Goal: Complete application form: Complete application form

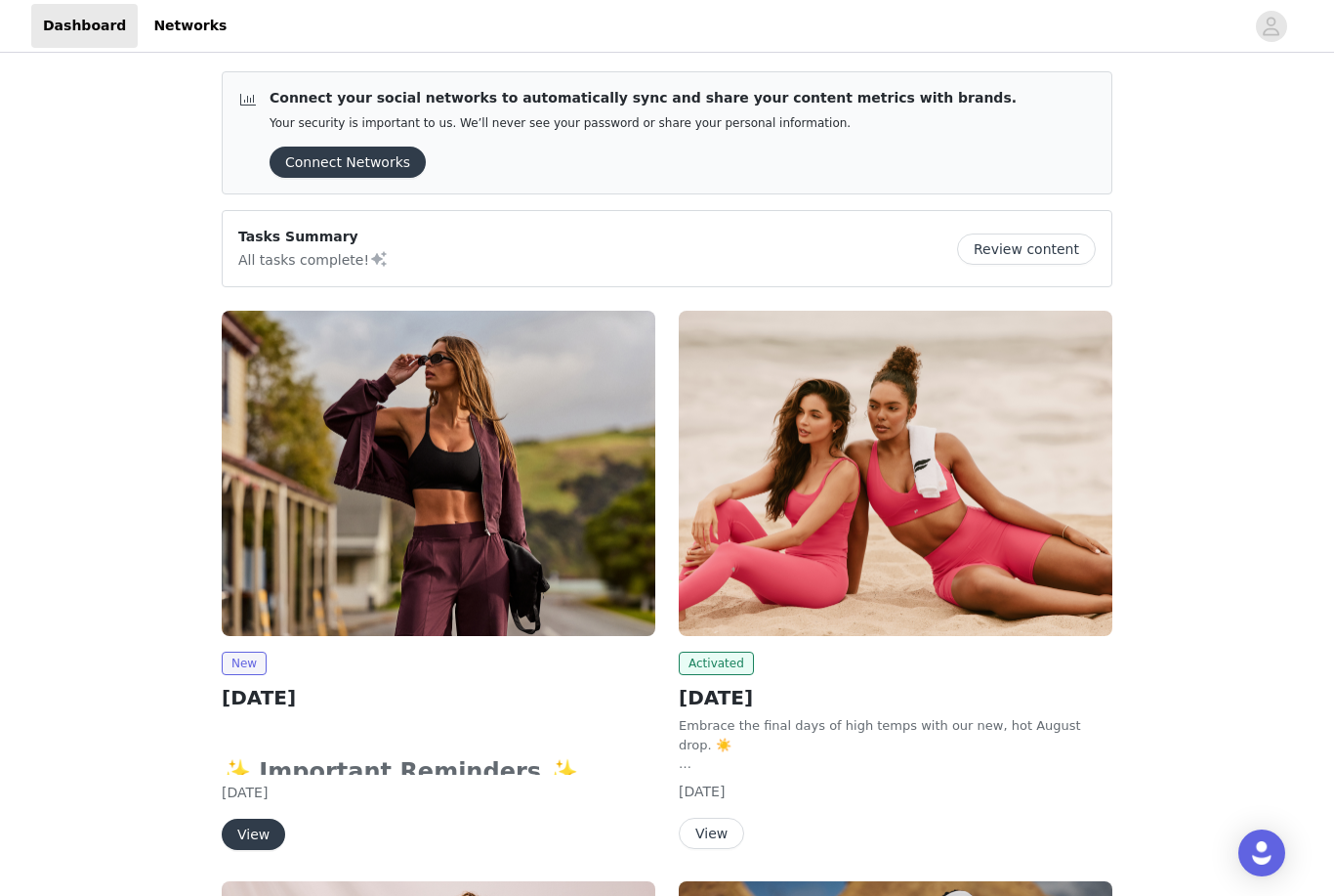
scroll to position [11, 0]
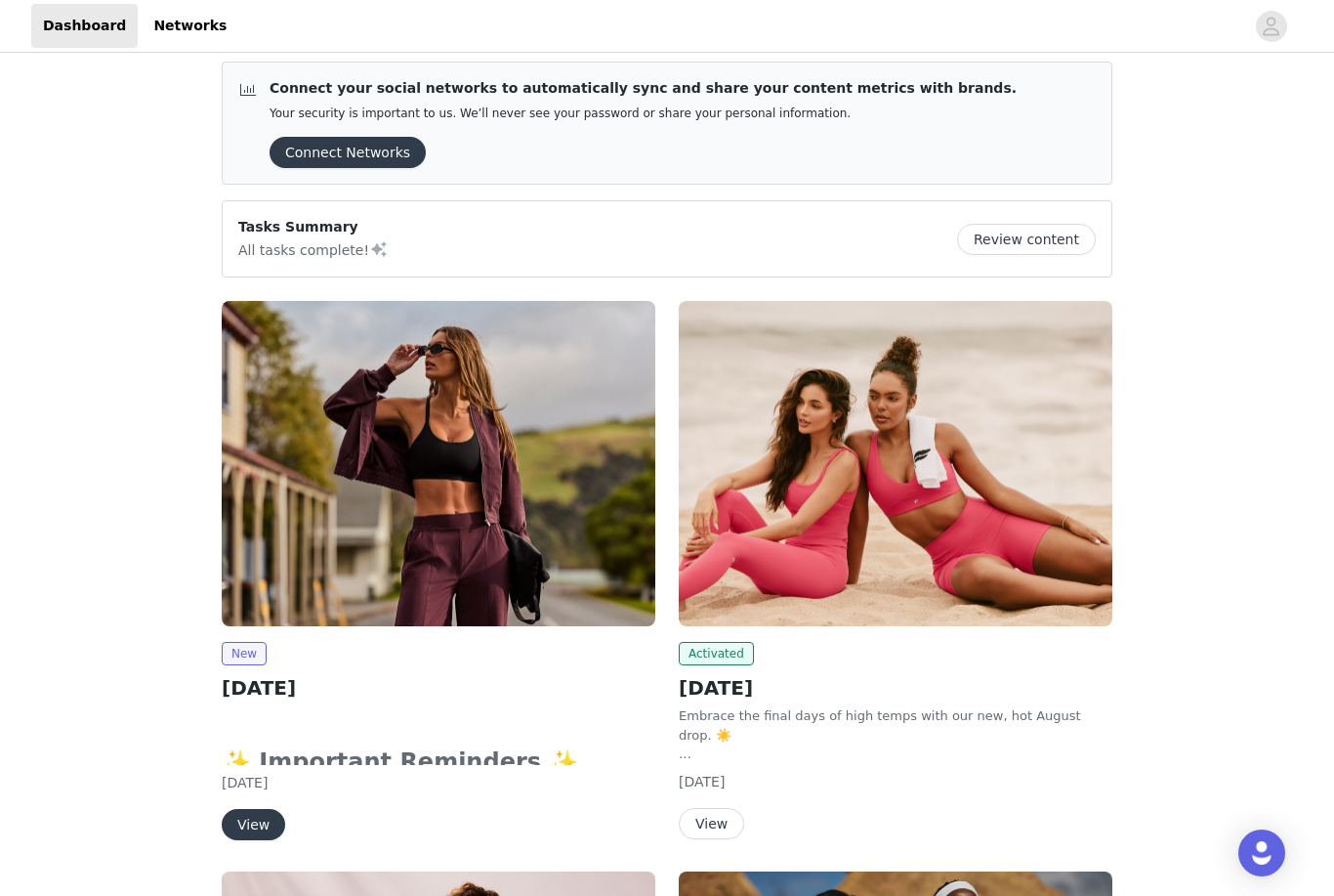
click at [257, 817] on button "View" at bounding box center [253, 823] width 64 height 31
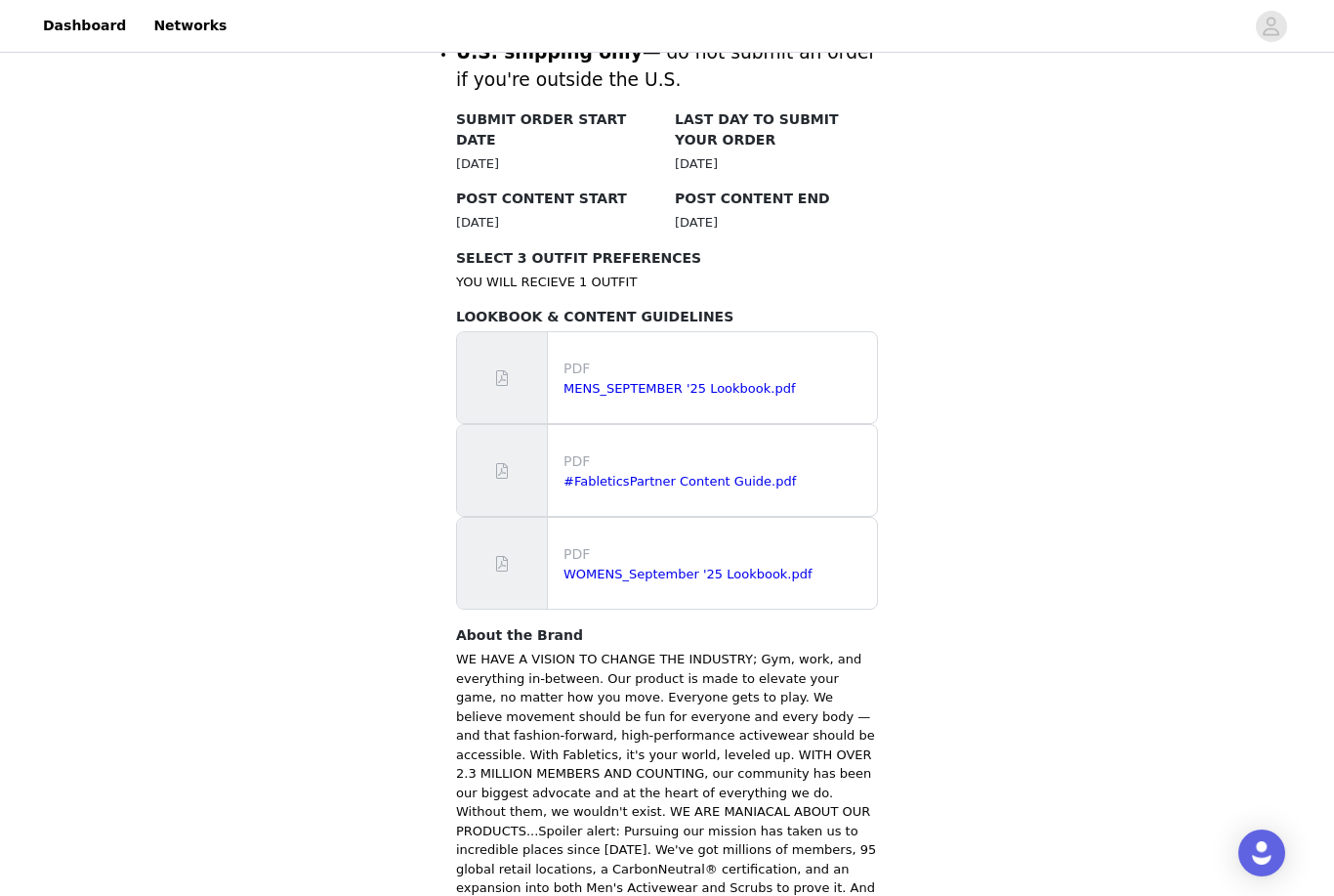
scroll to position [1014, 0]
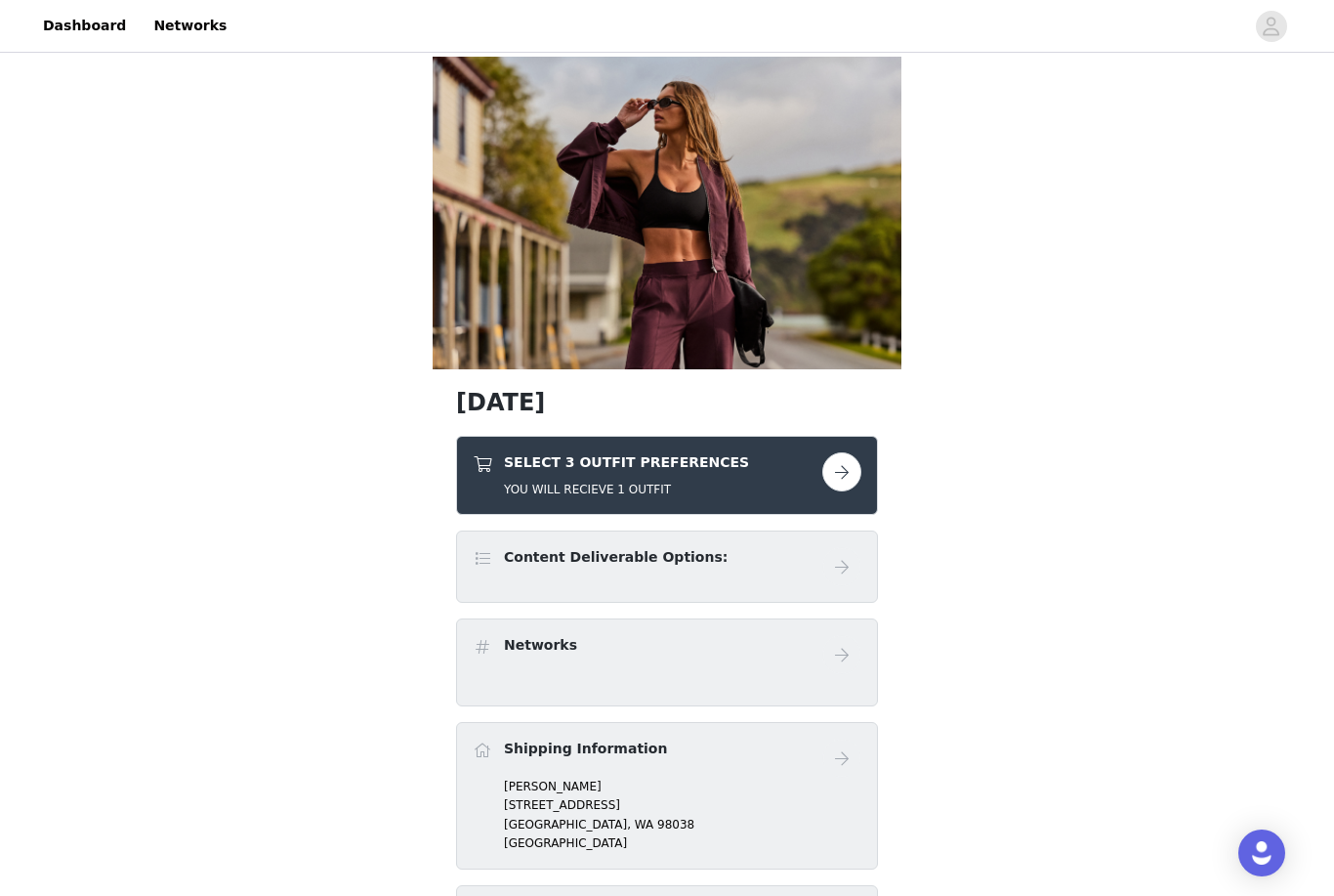
click at [851, 482] on button "button" at bounding box center [841, 471] width 39 height 39
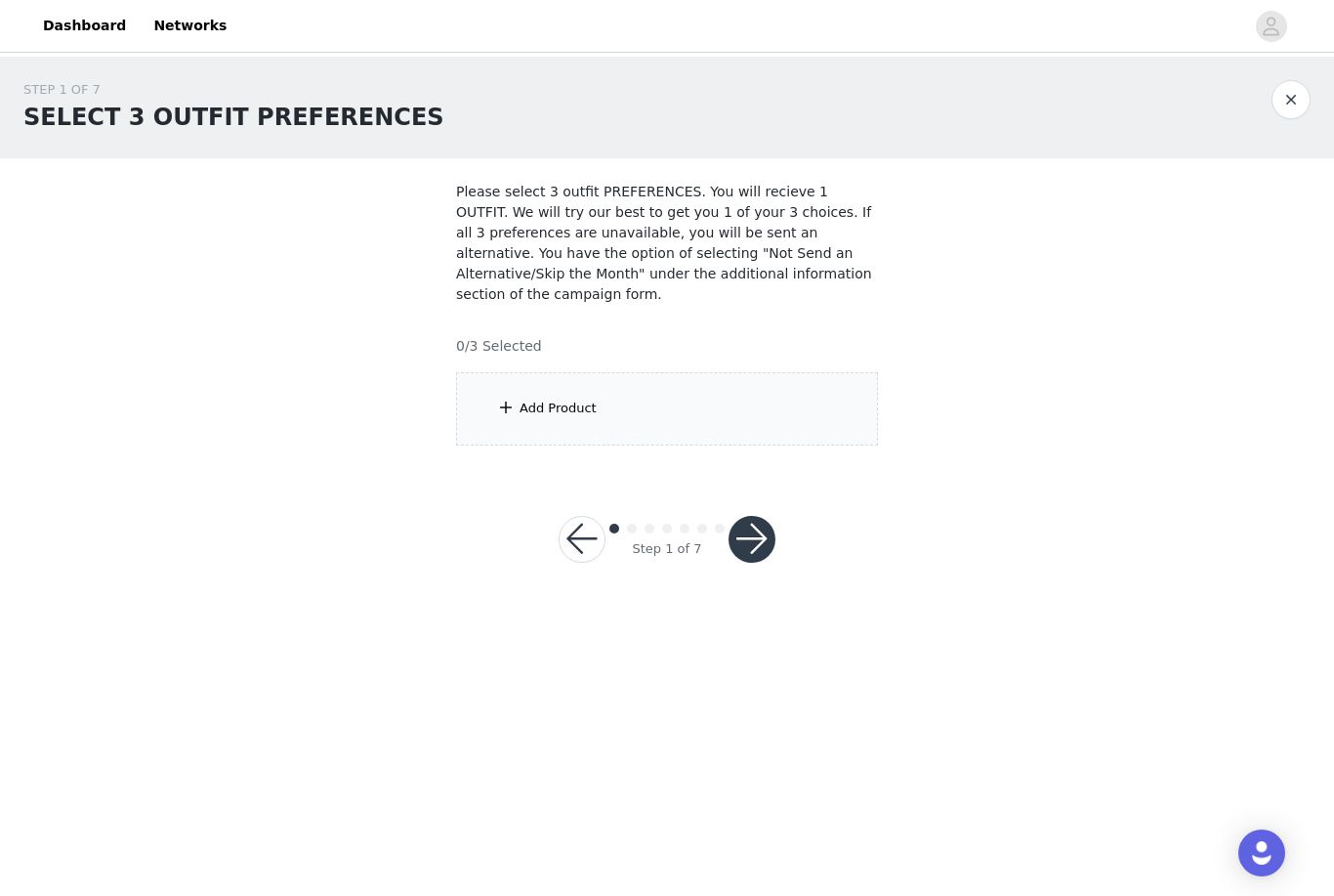
click at [794, 430] on div "Add Product" at bounding box center [667, 408] width 422 height 73
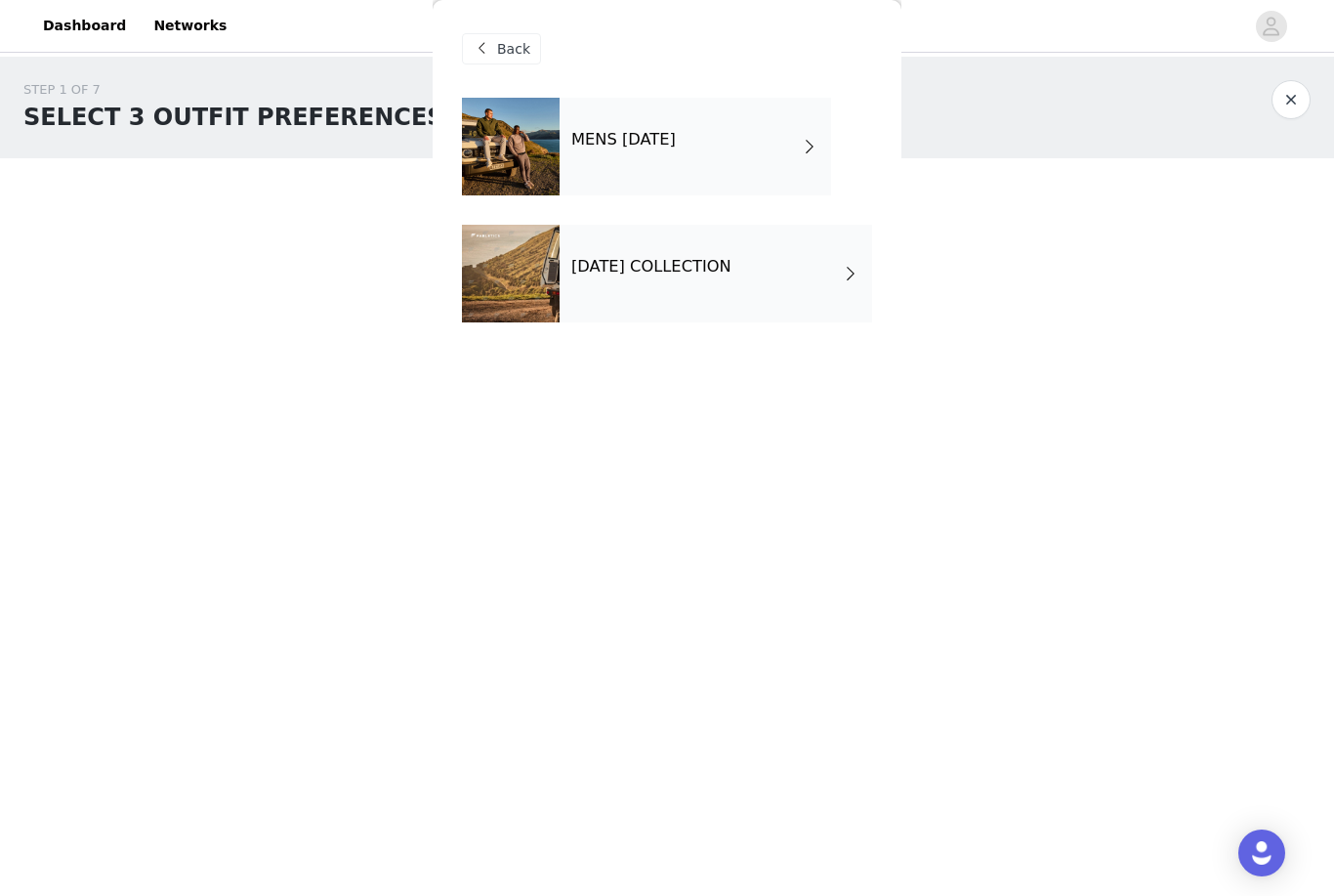
click at [836, 274] on div "[DATE] COLLECTION" at bounding box center [715, 273] width 312 height 98
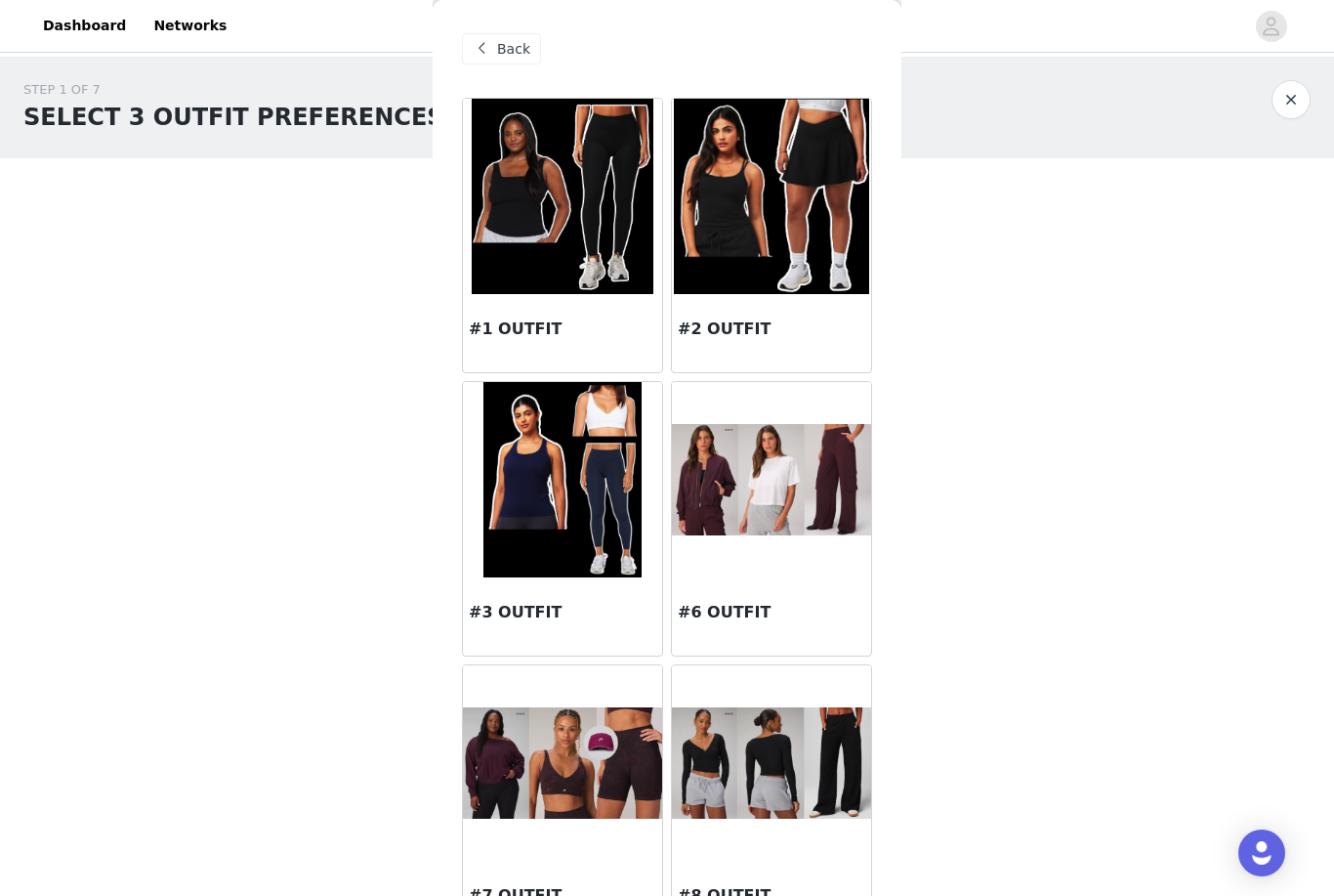
scroll to position [1, 0]
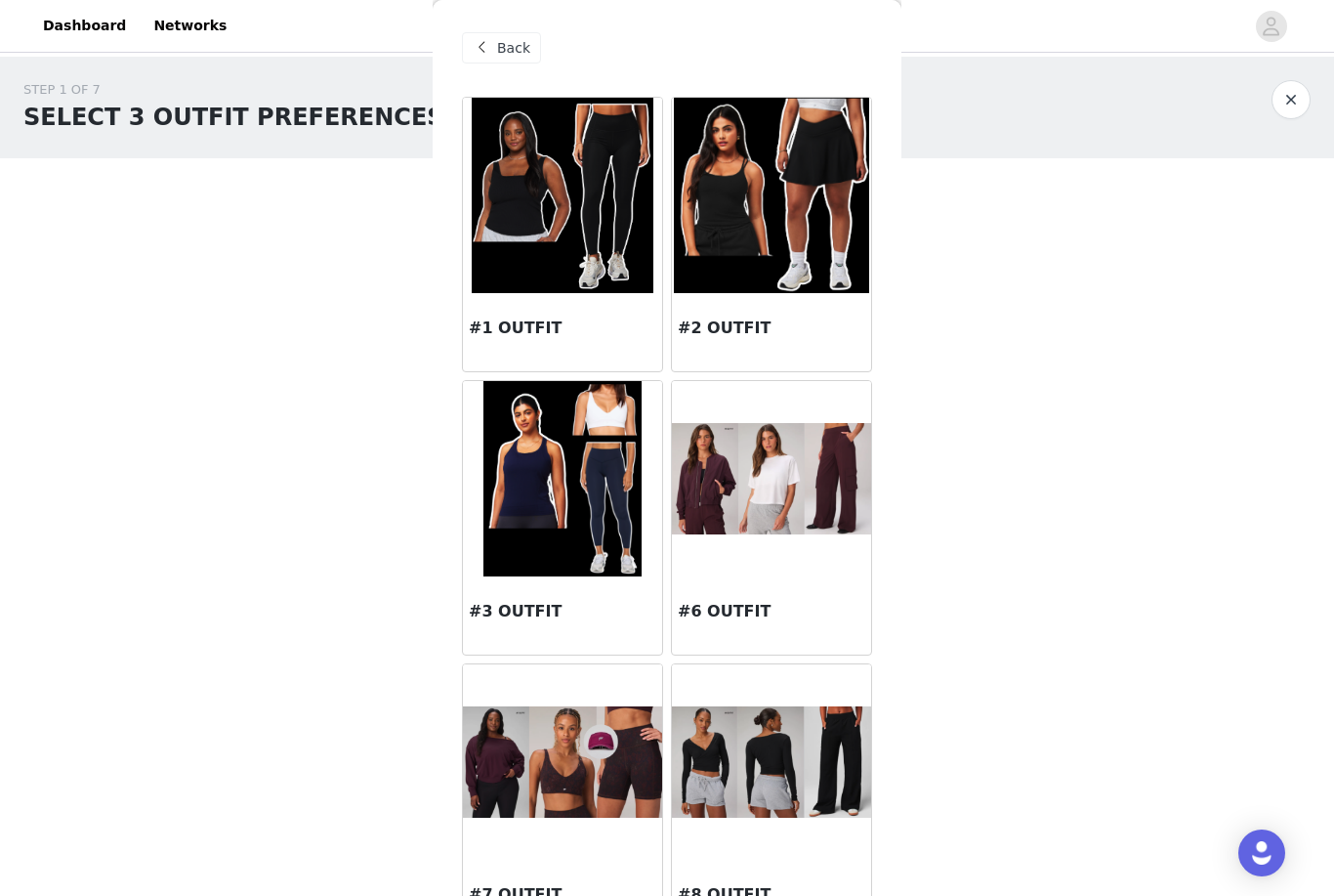
click at [778, 508] on img at bounding box center [771, 479] width 200 height 112
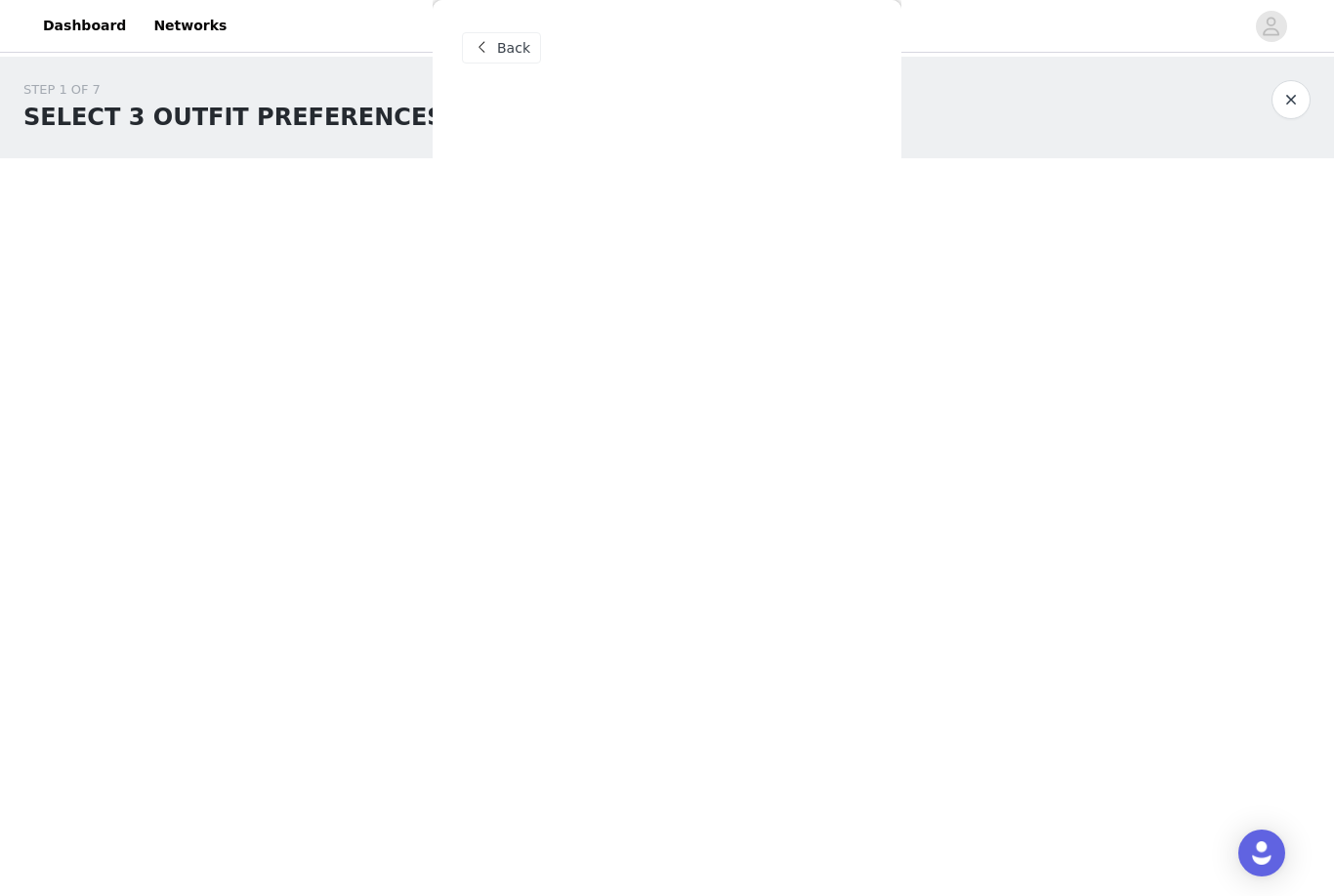
scroll to position [0, 0]
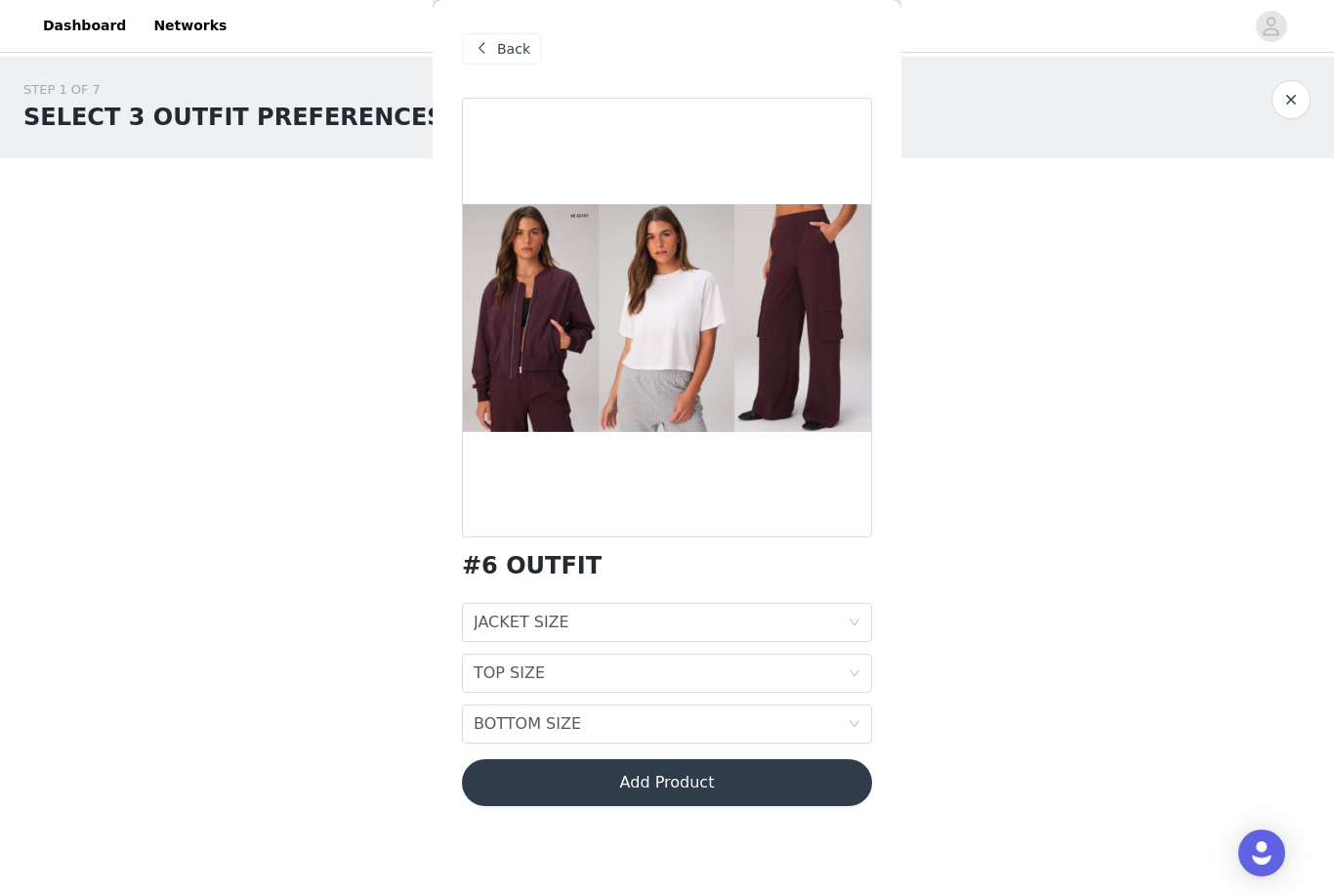
click at [824, 612] on div "JACKET SIZE JACKET SIZE" at bounding box center [661, 622] width 374 height 37
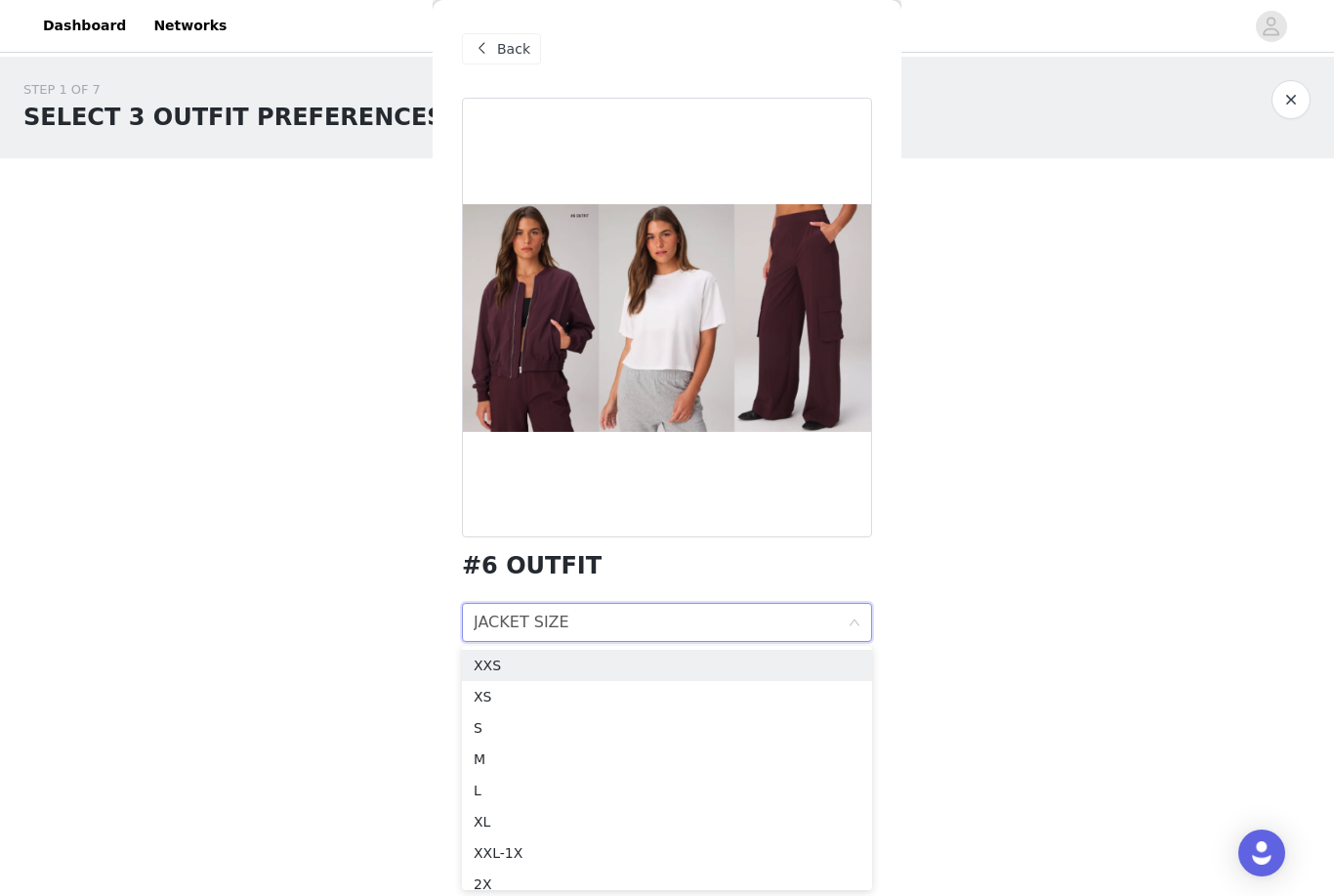
click at [598, 734] on div "S" at bounding box center [667, 727] width 387 height 22
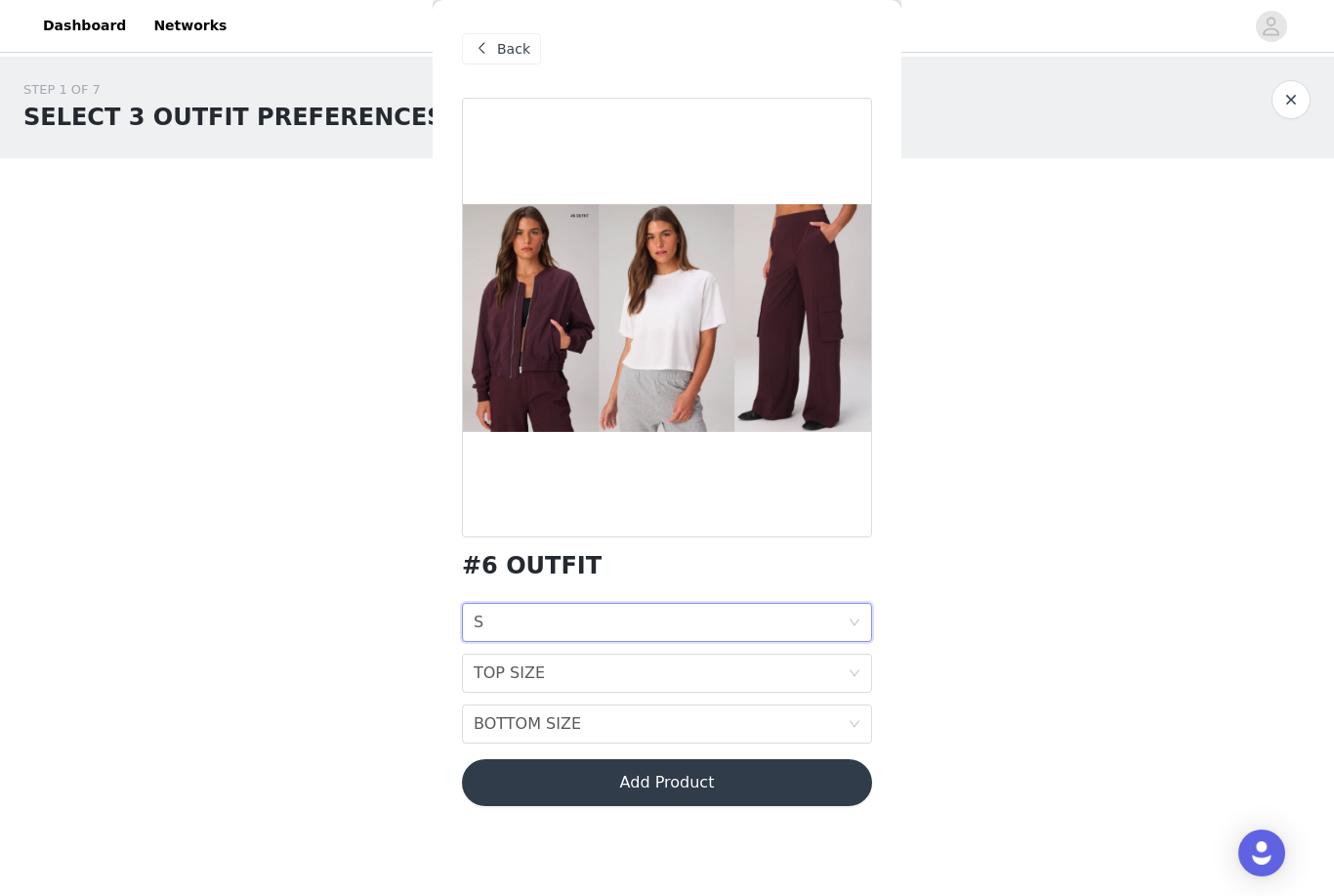
click at [662, 675] on div "TOP SIZE TOP SIZE" at bounding box center [661, 672] width 374 height 37
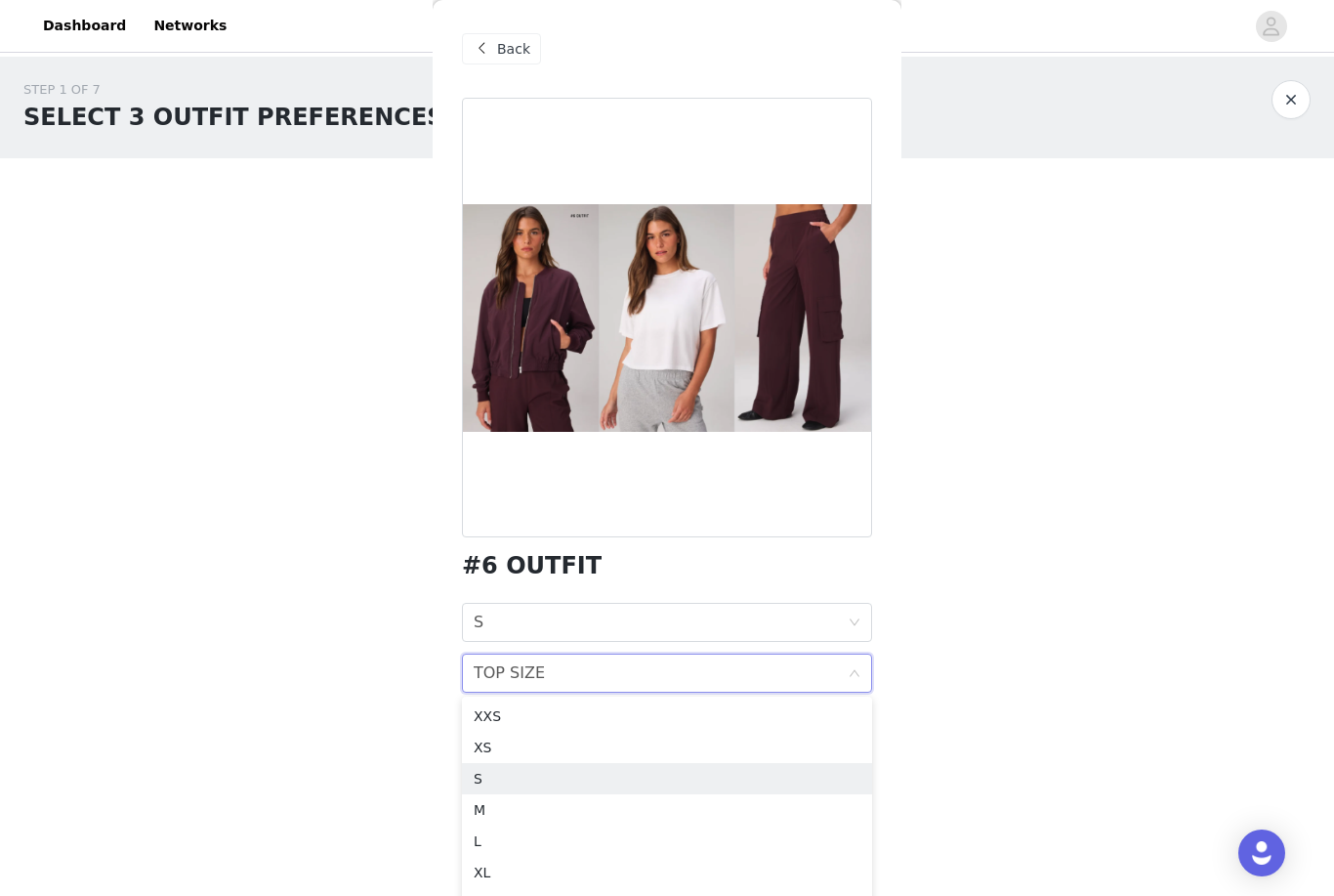
click at [608, 782] on div "S" at bounding box center [667, 778] width 387 height 22
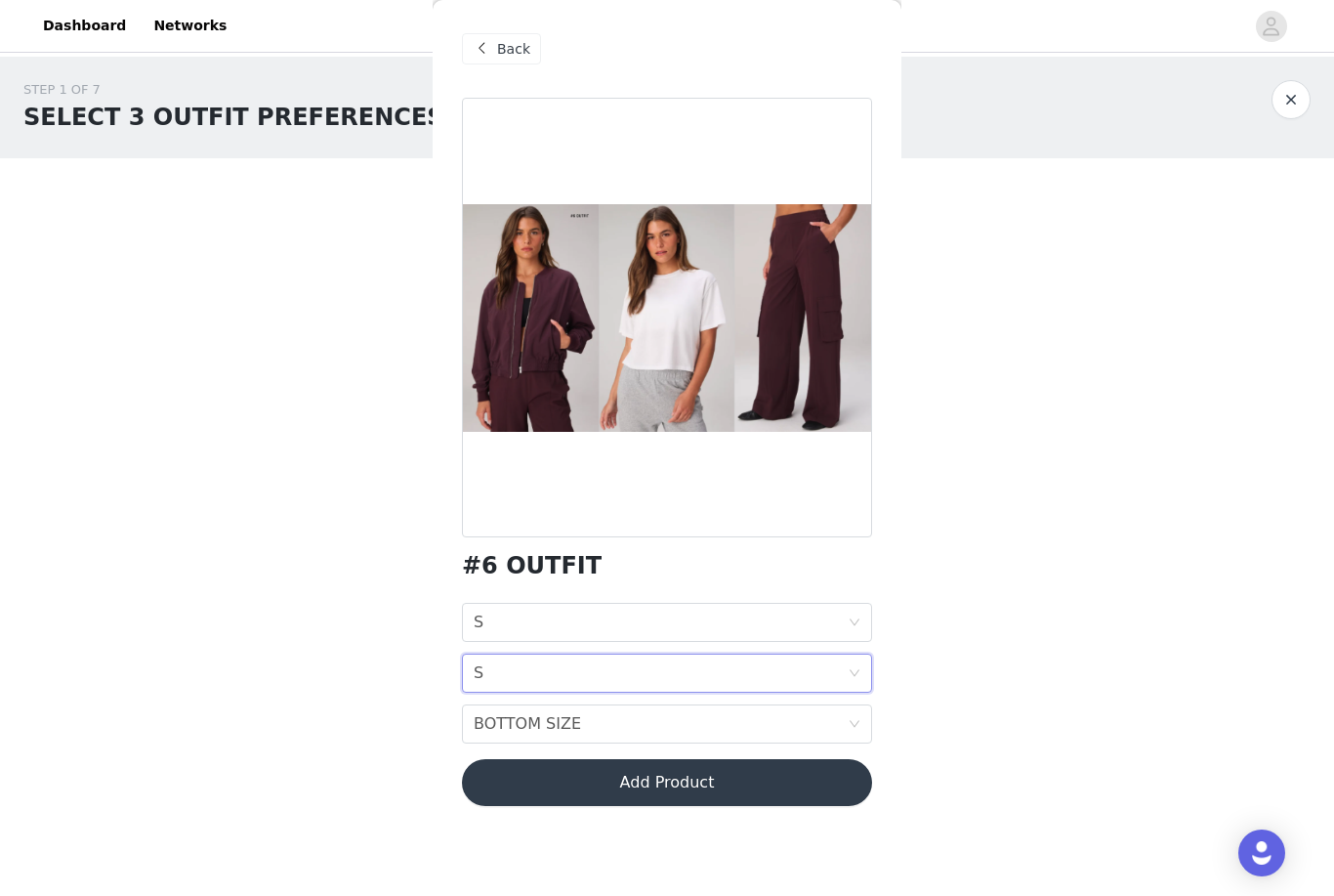
click at [635, 722] on div "BOTTOM SIZE BOTTOM SIZE" at bounding box center [661, 723] width 374 height 37
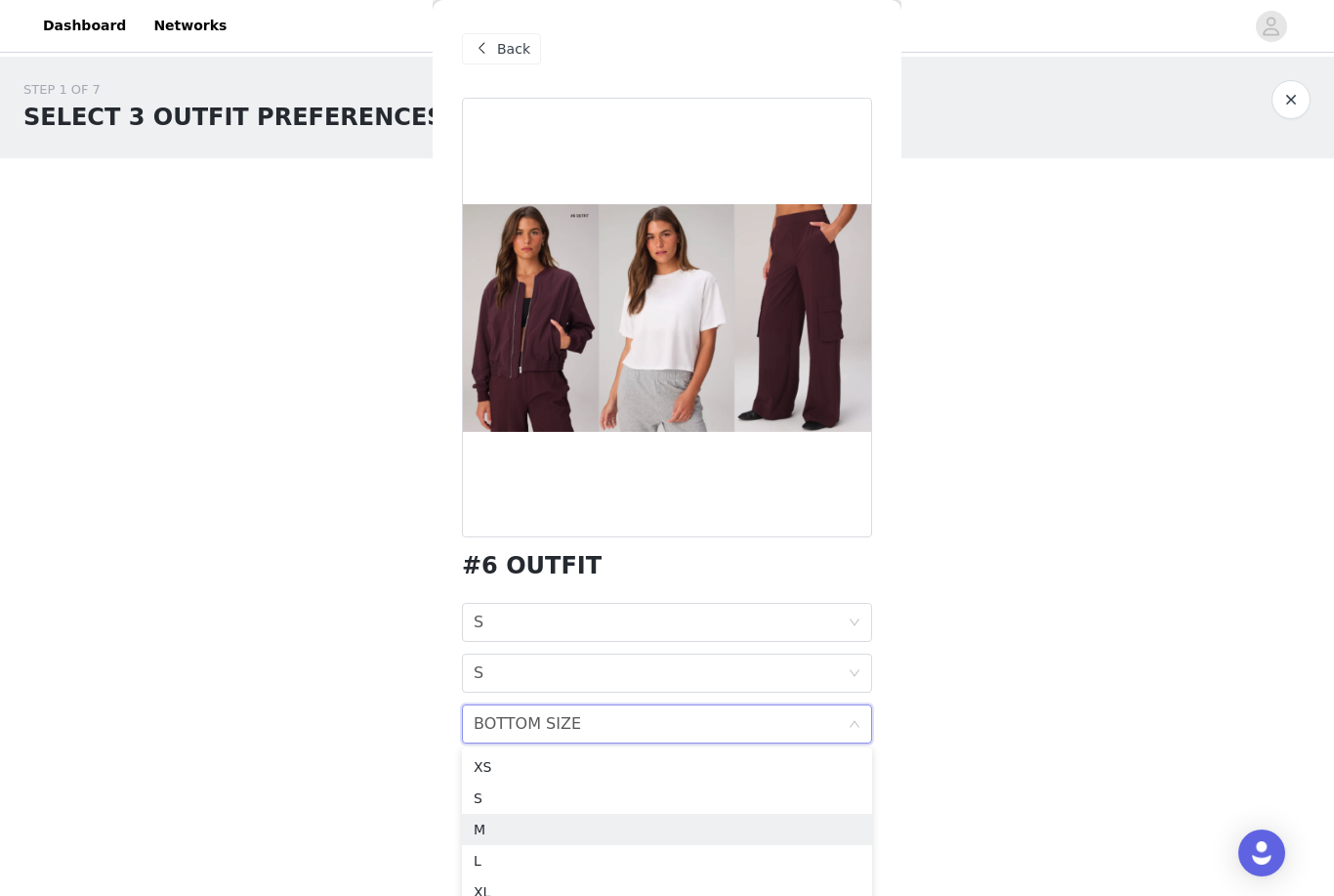
click at [588, 831] on div "M" at bounding box center [667, 829] width 387 height 22
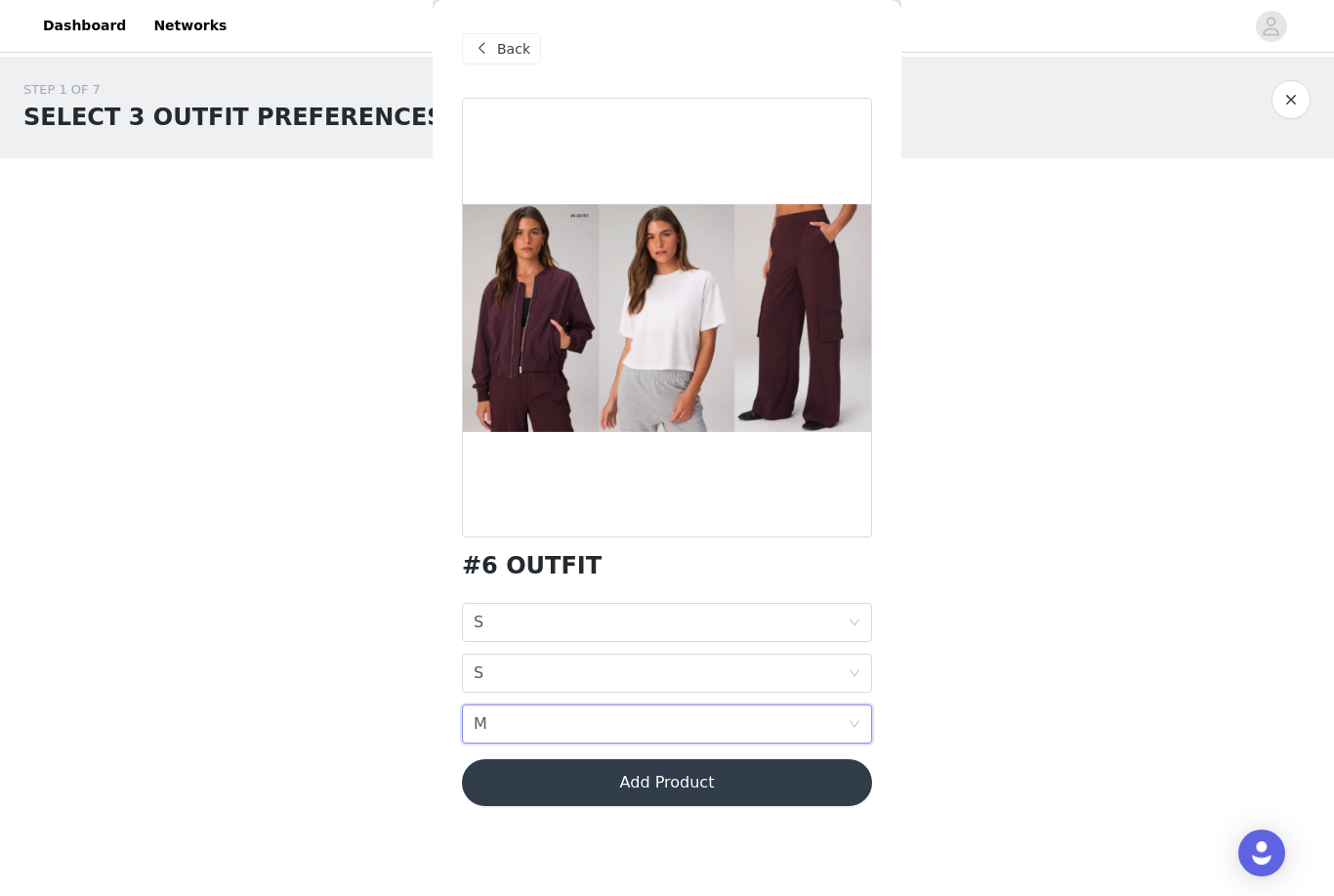
click at [694, 779] on button "Add Product" at bounding box center [667, 782] width 410 height 47
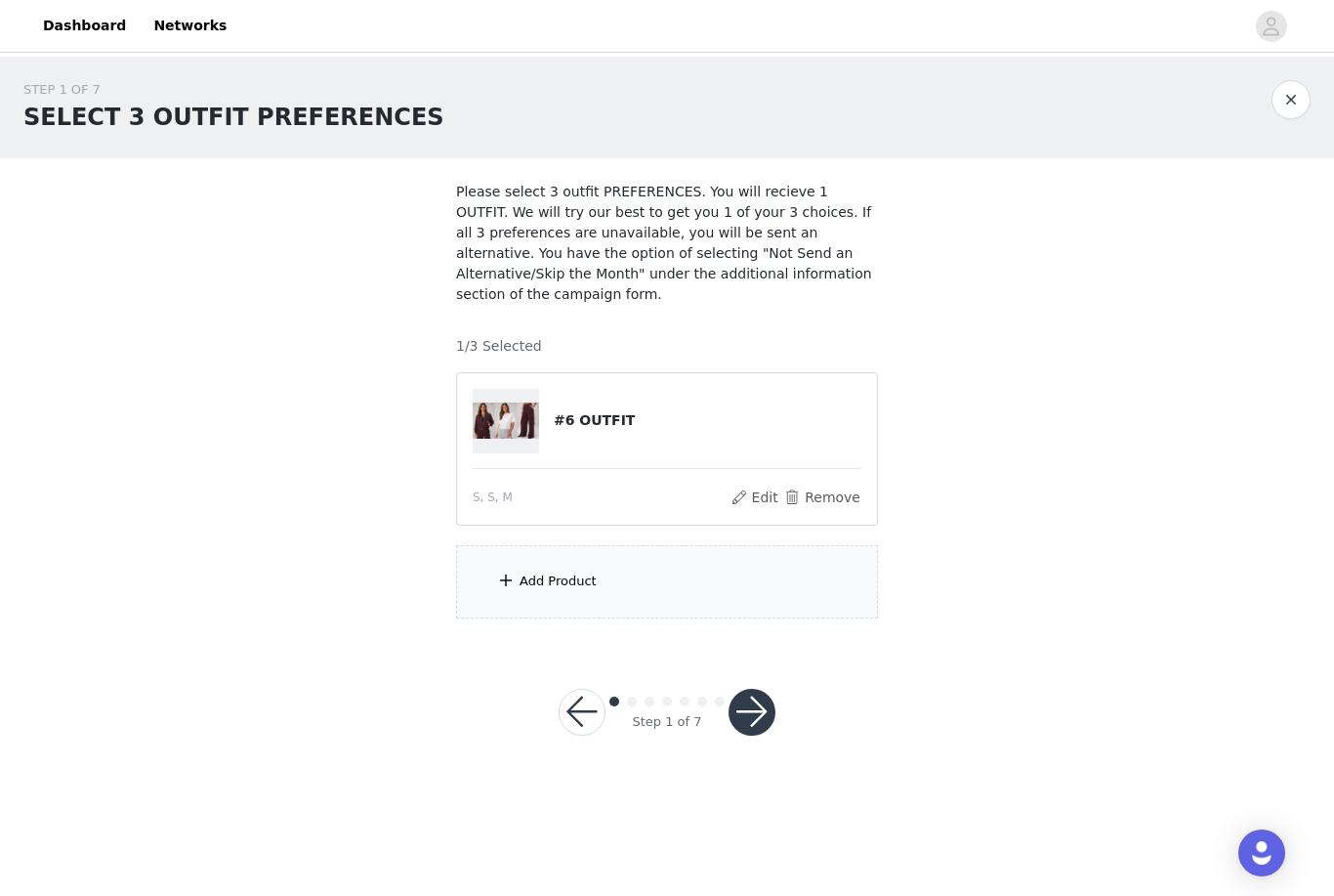
click at [789, 592] on div "Add Product" at bounding box center [667, 581] width 422 height 73
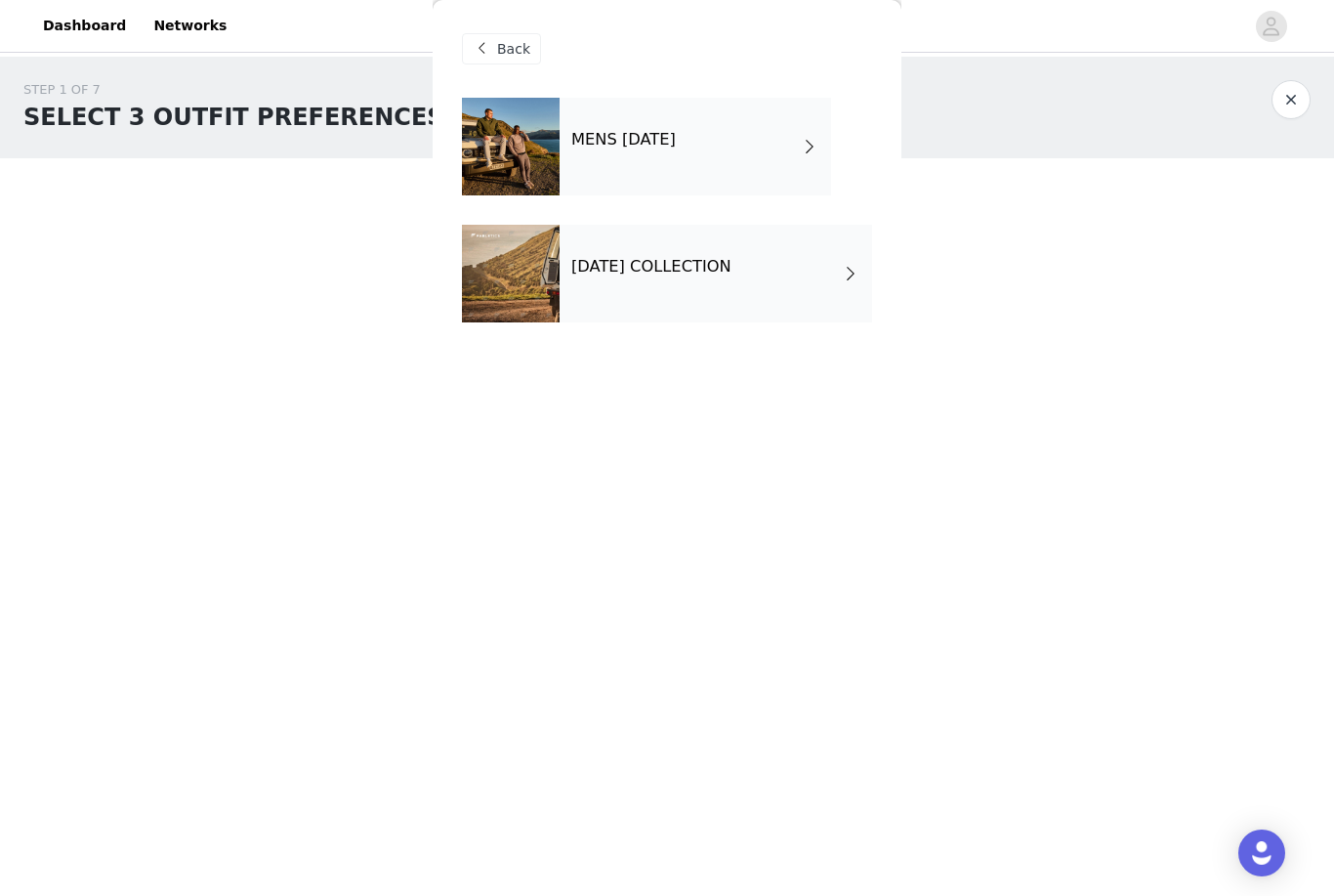
click at [526, 295] on div at bounding box center [511, 273] width 98 height 98
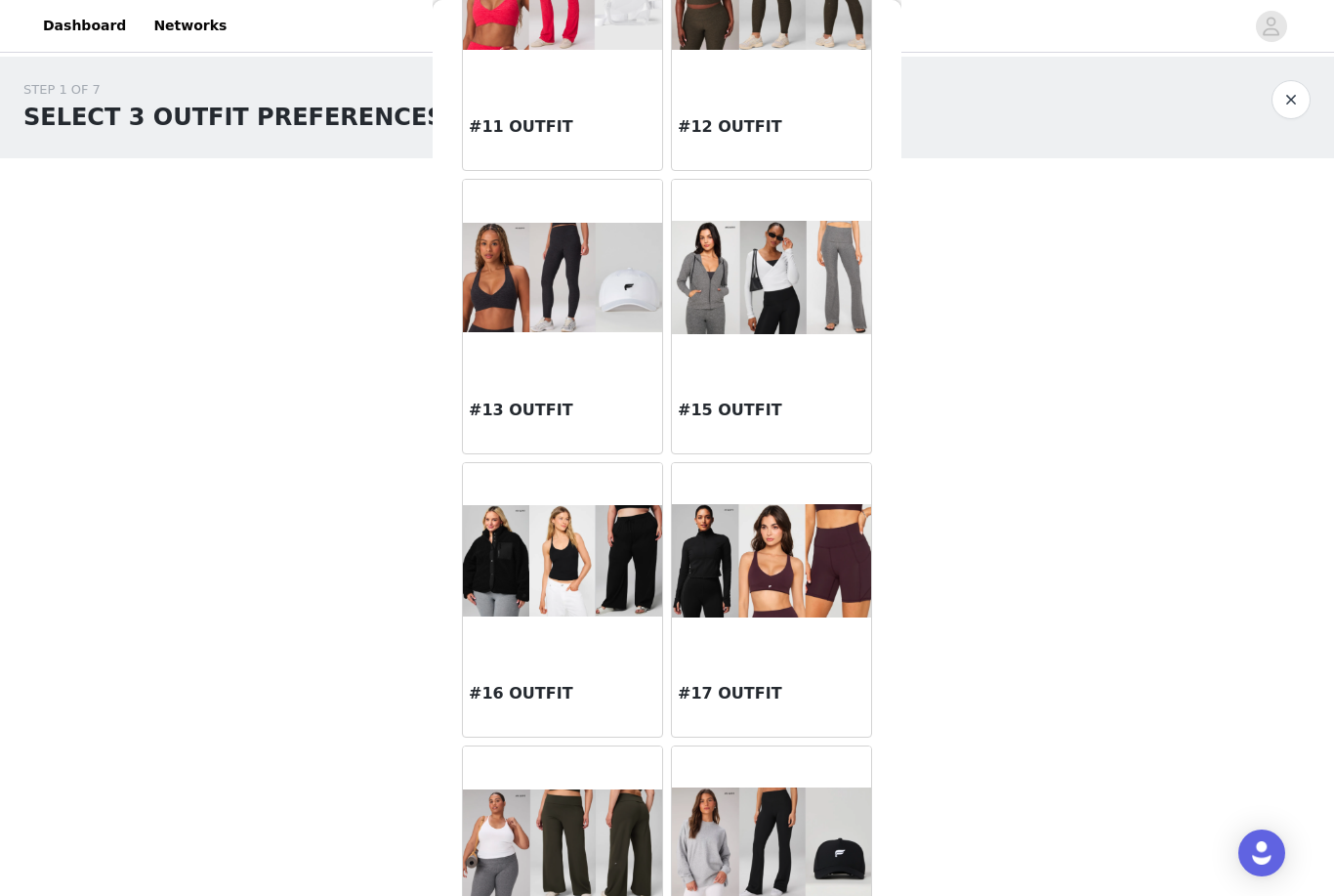
scroll to position [1339, 0]
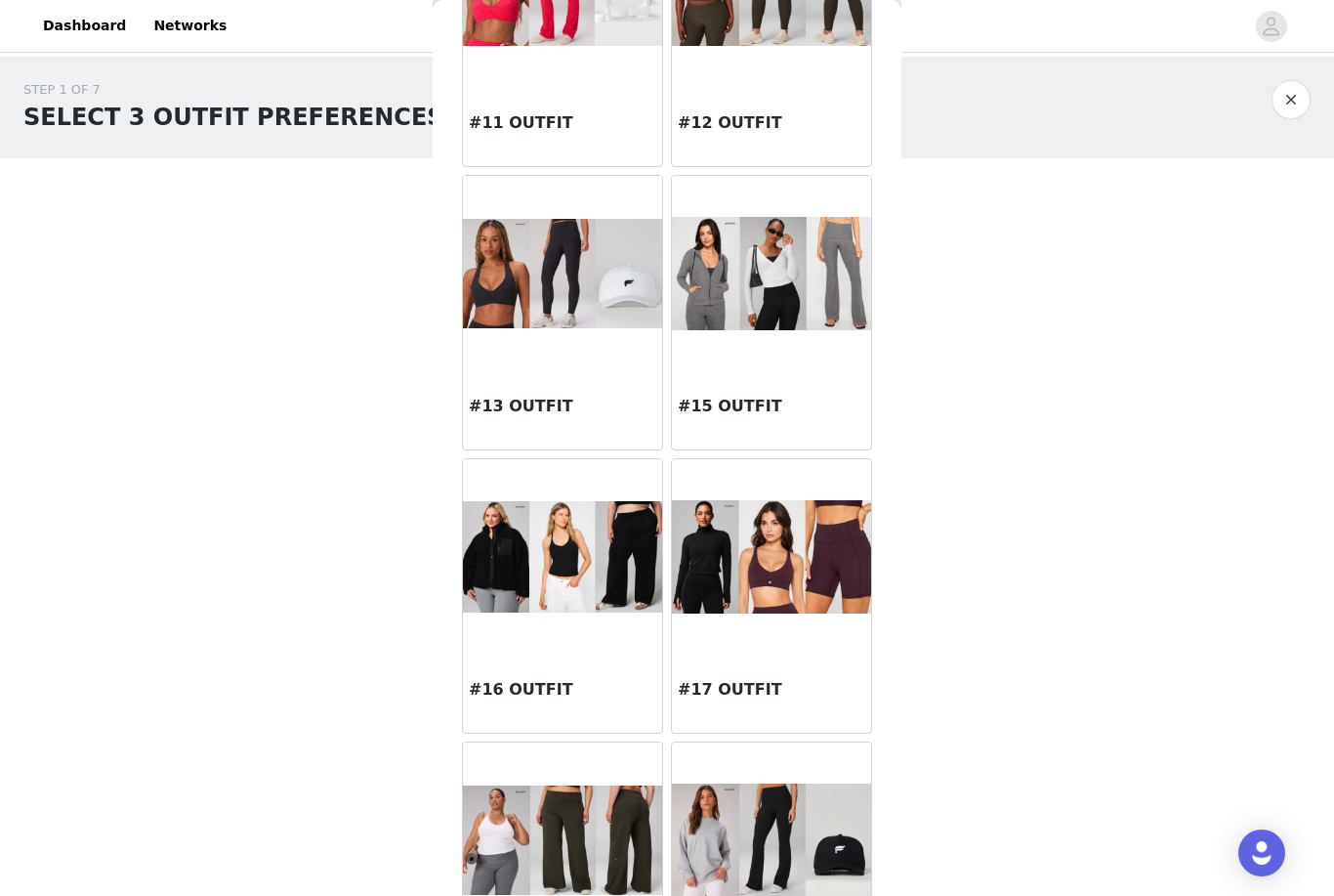
click at [534, 641] on div at bounding box center [563, 557] width 200 height 196
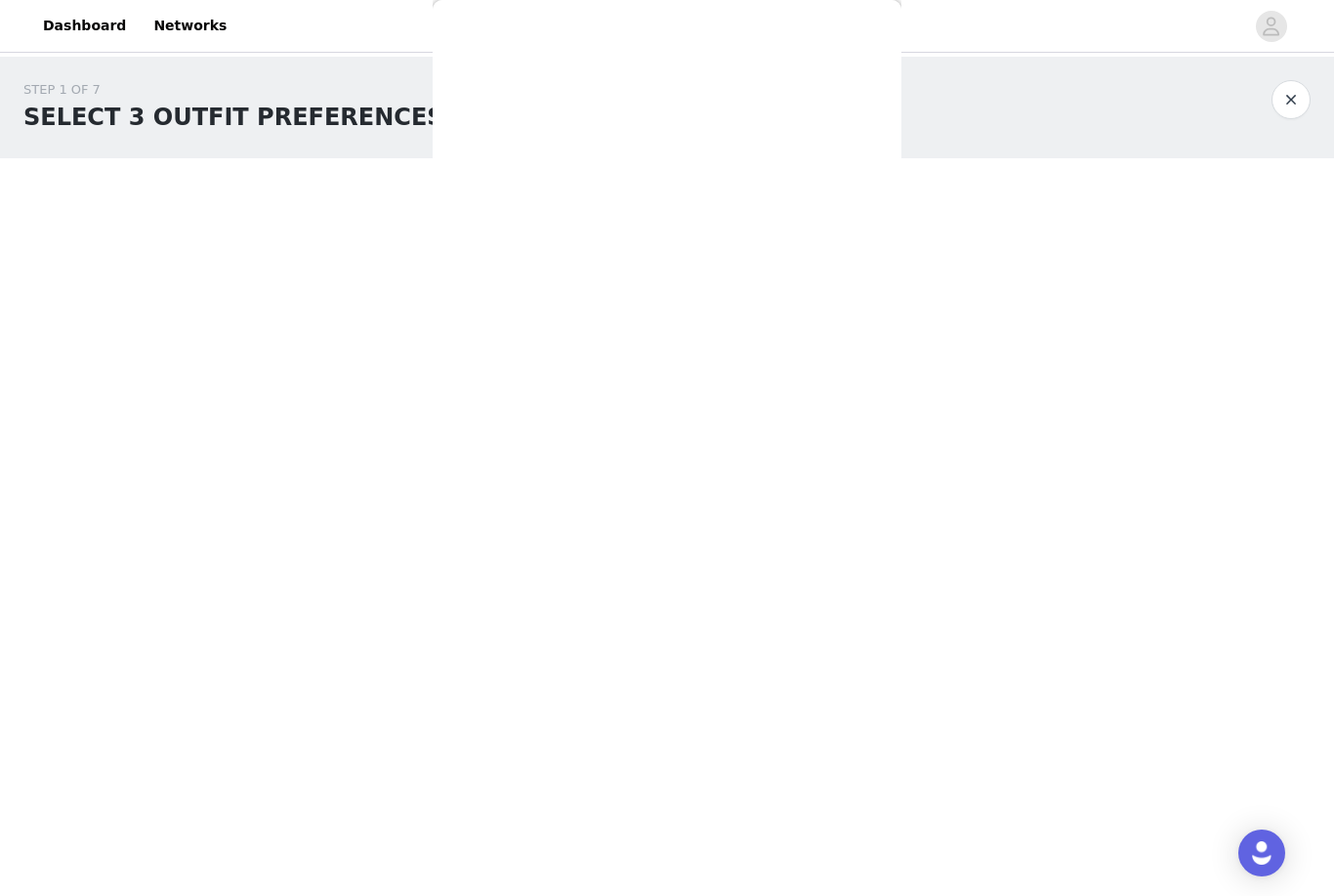
scroll to position [0, 0]
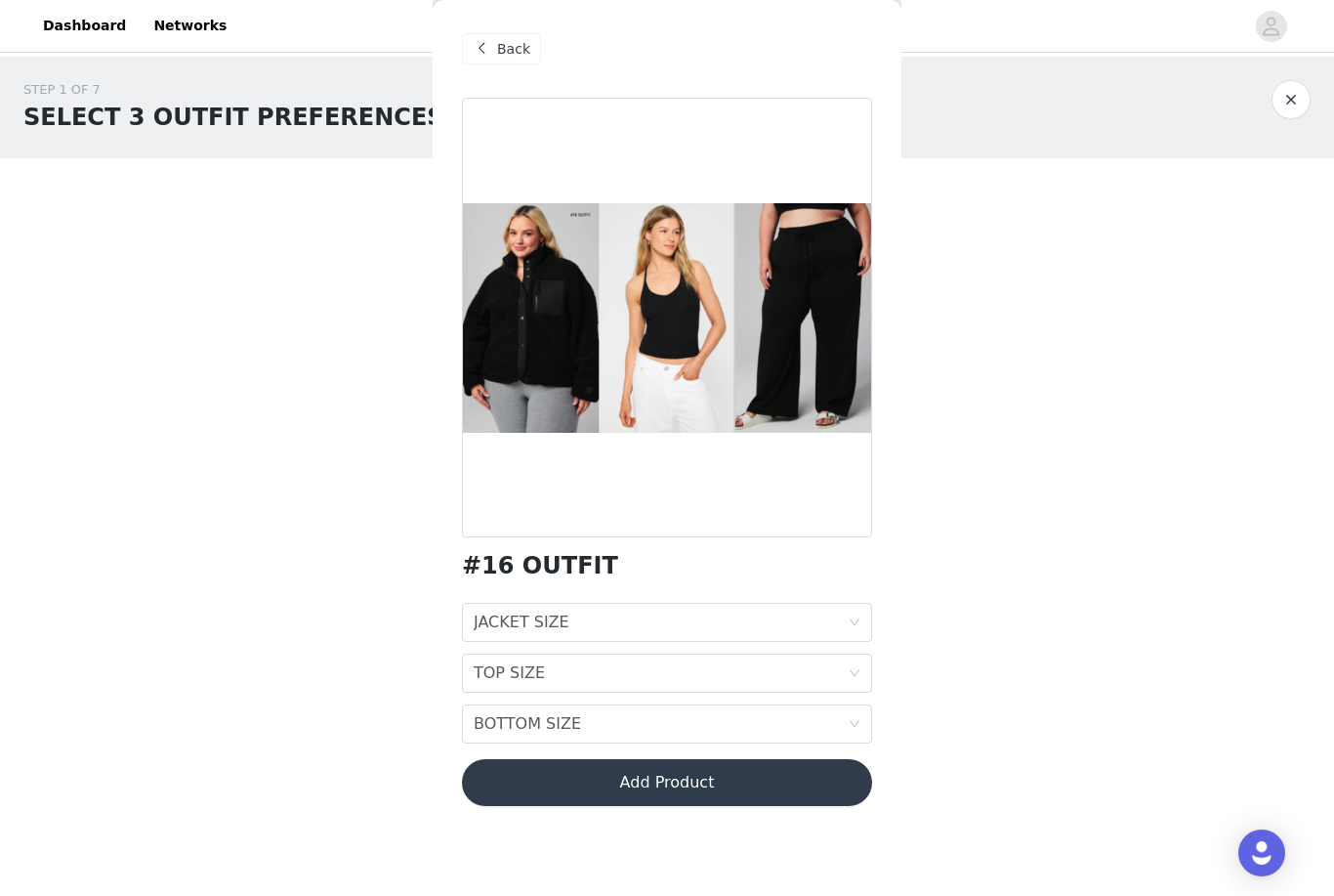
click at [488, 615] on div "JACKET SIZE" at bounding box center [522, 622] width 96 height 37
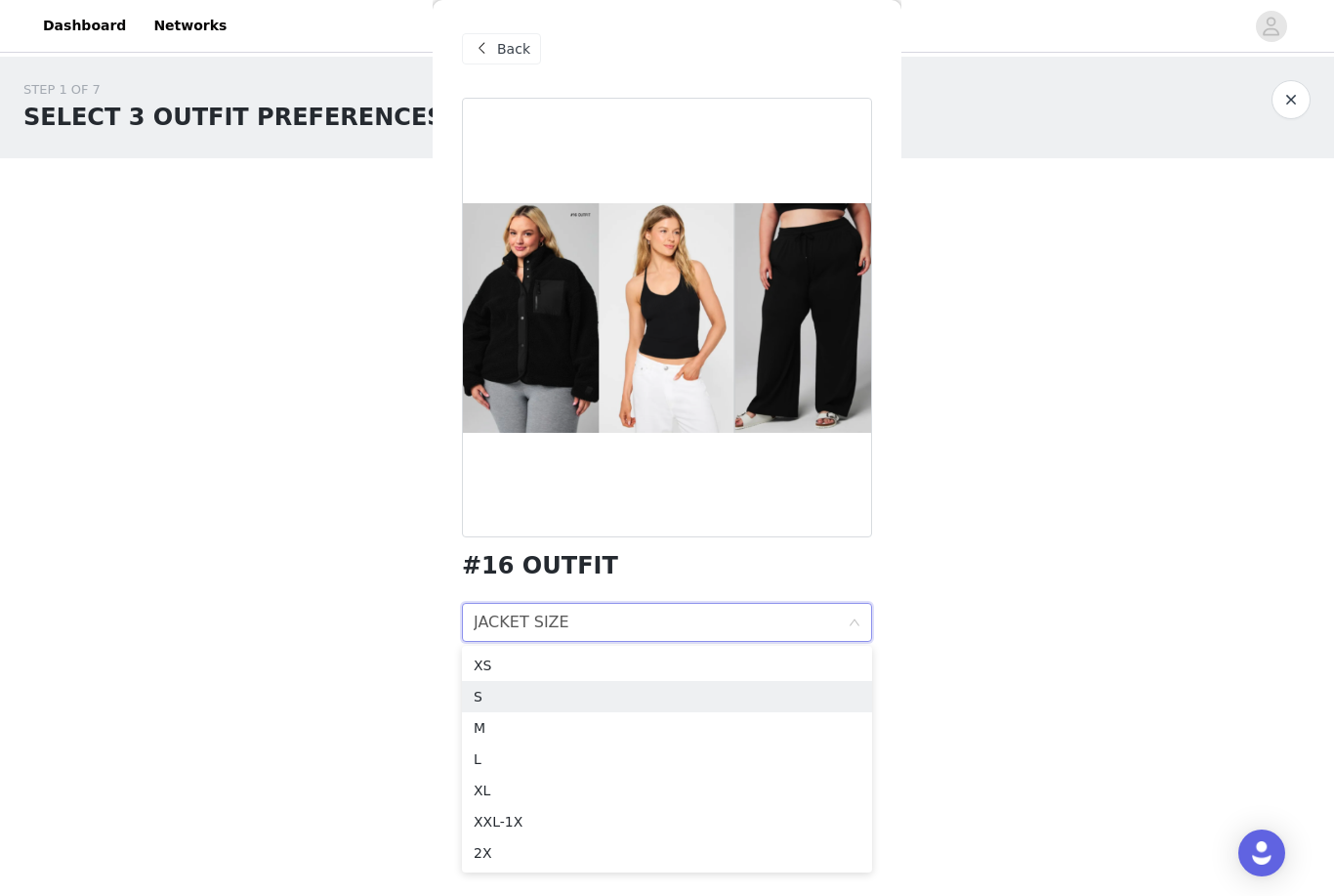
click at [480, 700] on div "S" at bounding box center [667, 696] width 387 height 22
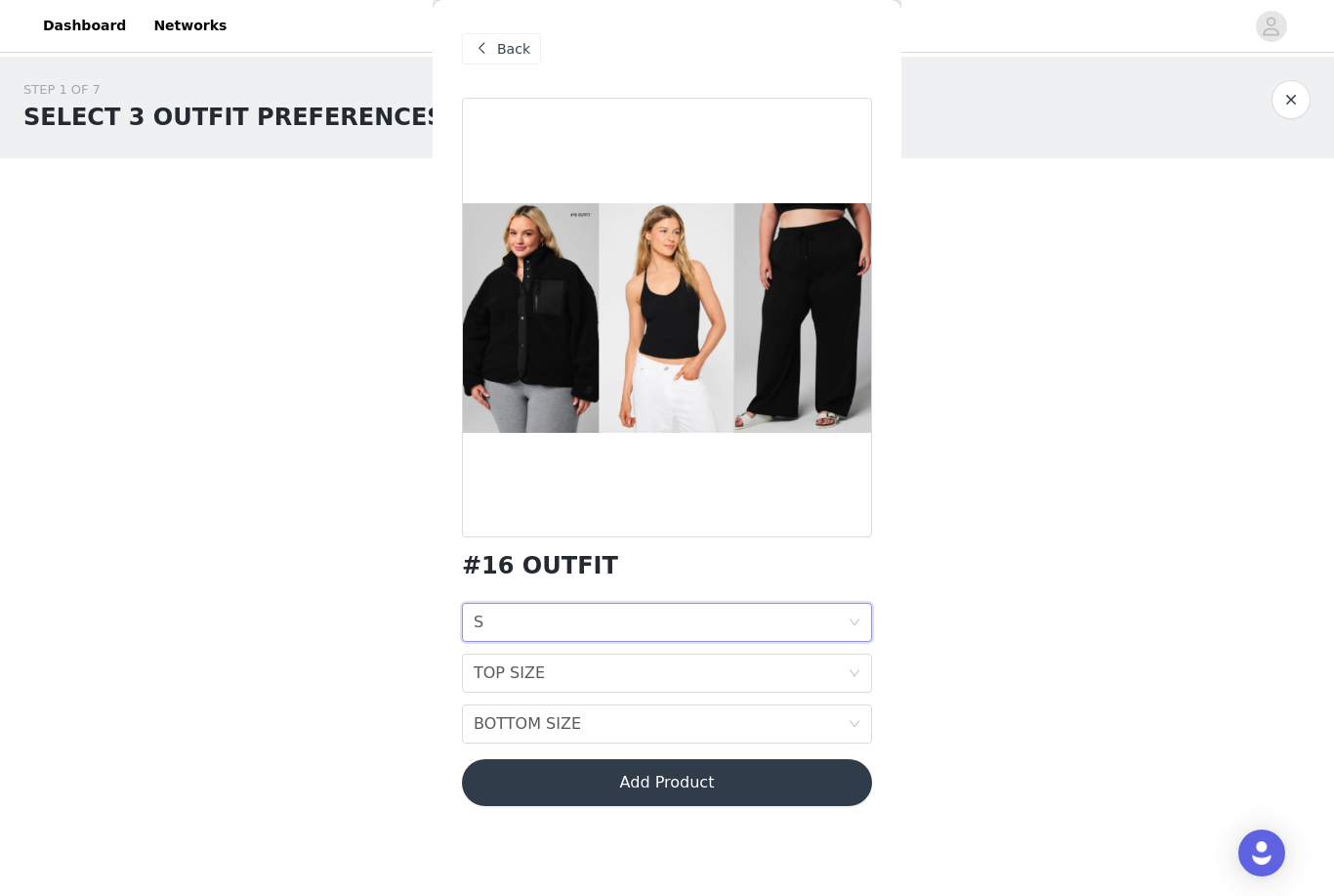
click at [491, 674] on div "TOP SIZE" at bounding box center [509, 672] width 71 height 37
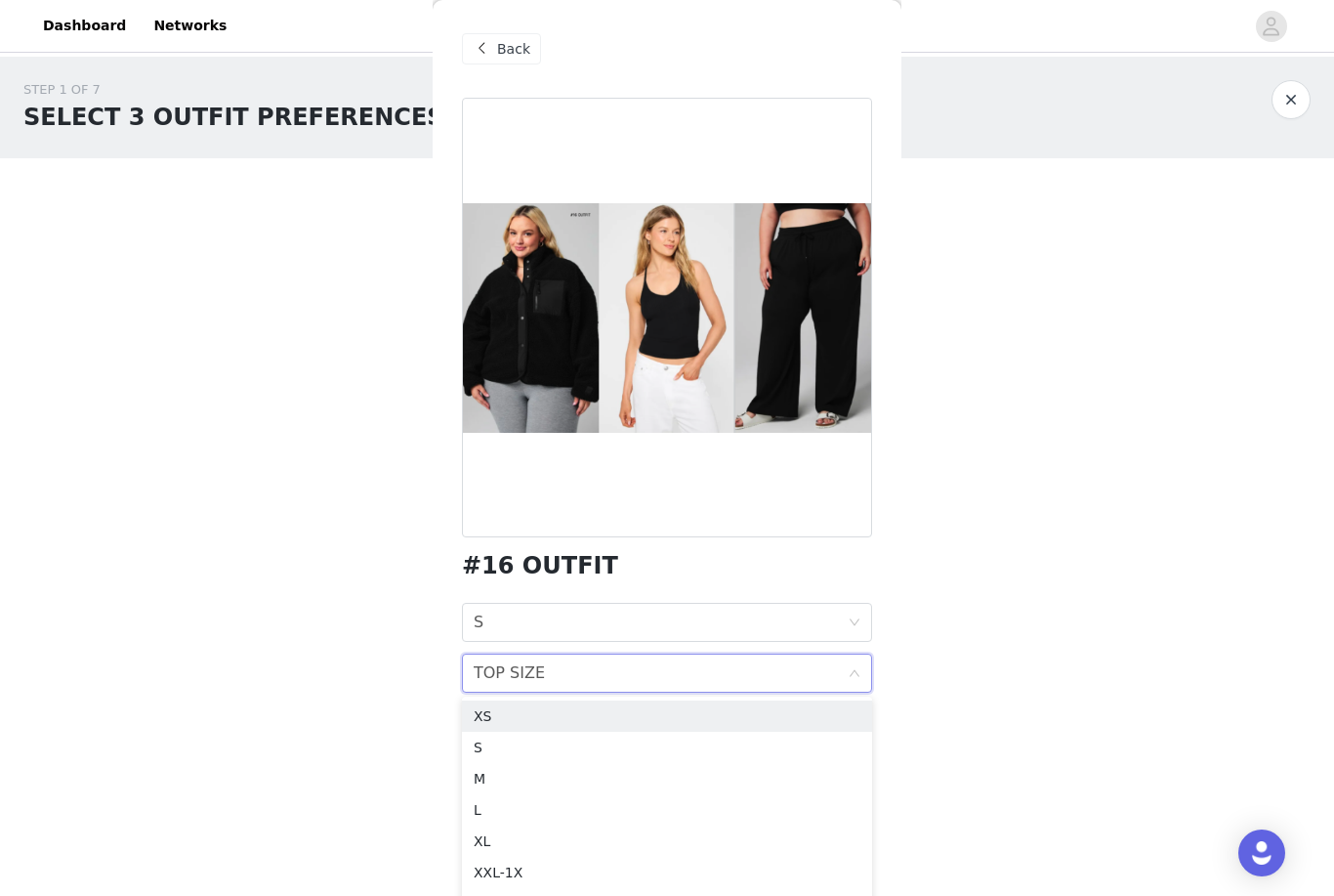
click at [476, 763] on li "M" at bounding box center [667, 777] width 410 height 31
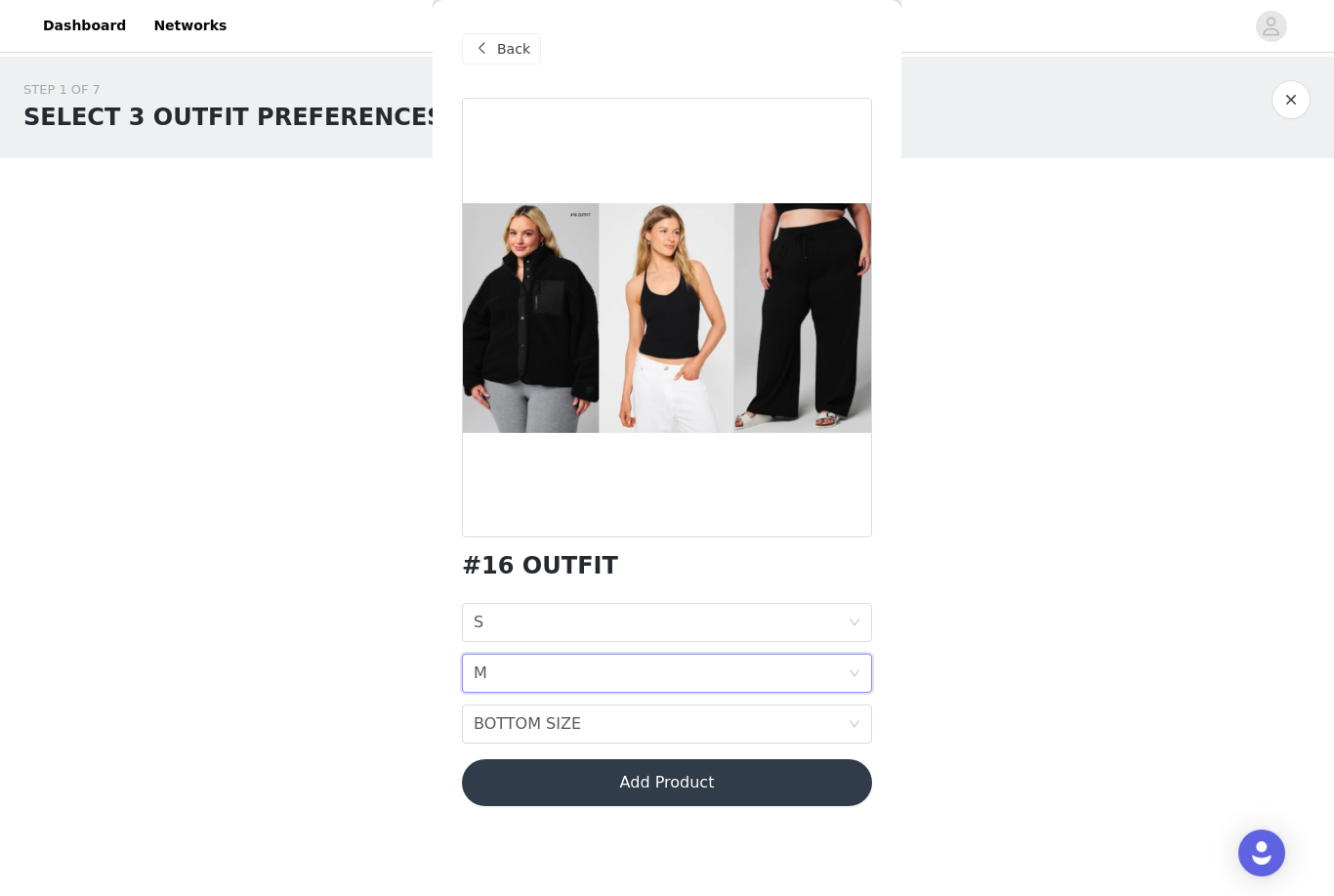
click at [488, 727] on div "BOTTOM SIZE" at bounding box center [528, 723] width 108 height 37
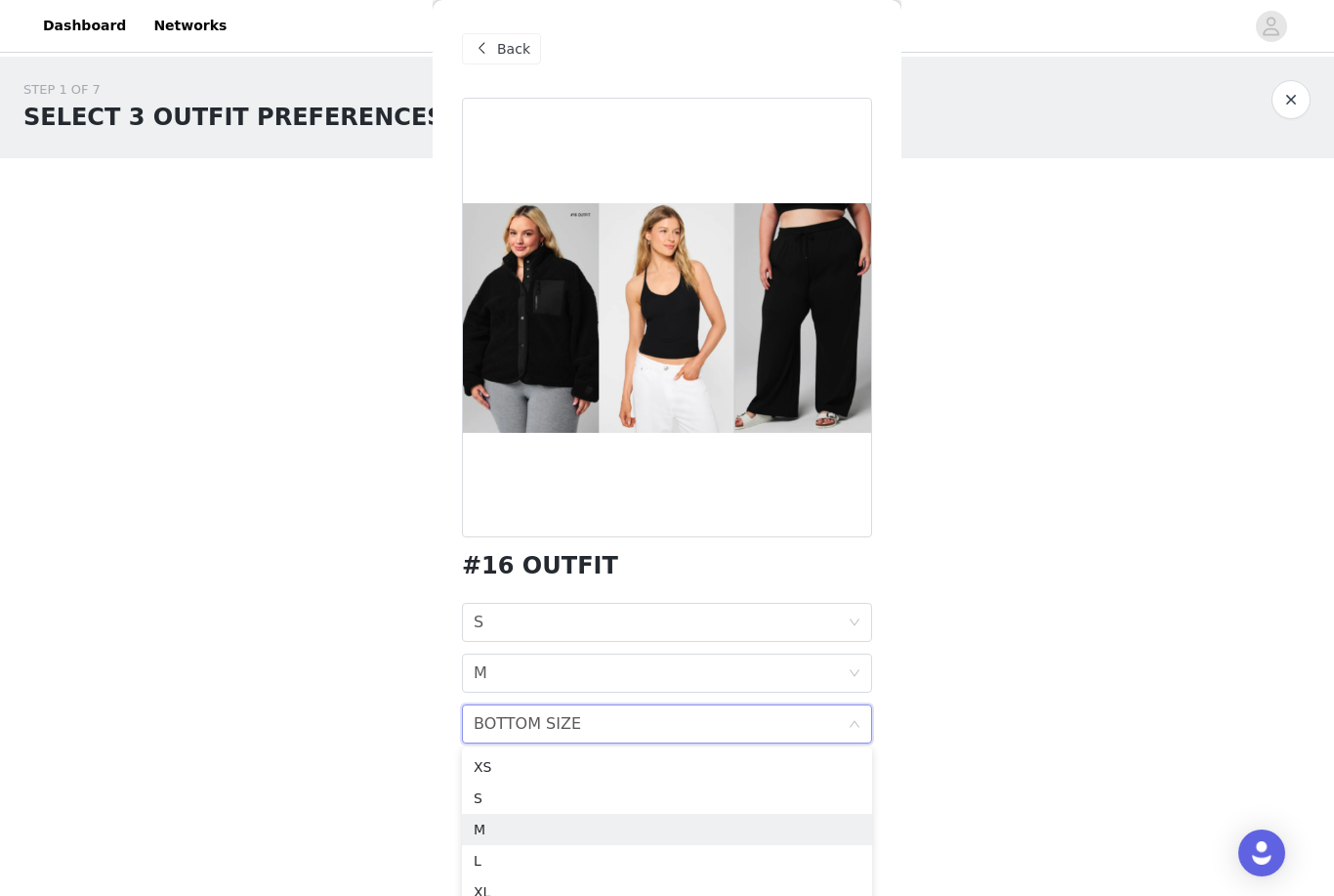
click at [476, 824] on div "M" at bounding box center [667, 829] width 387 height 22
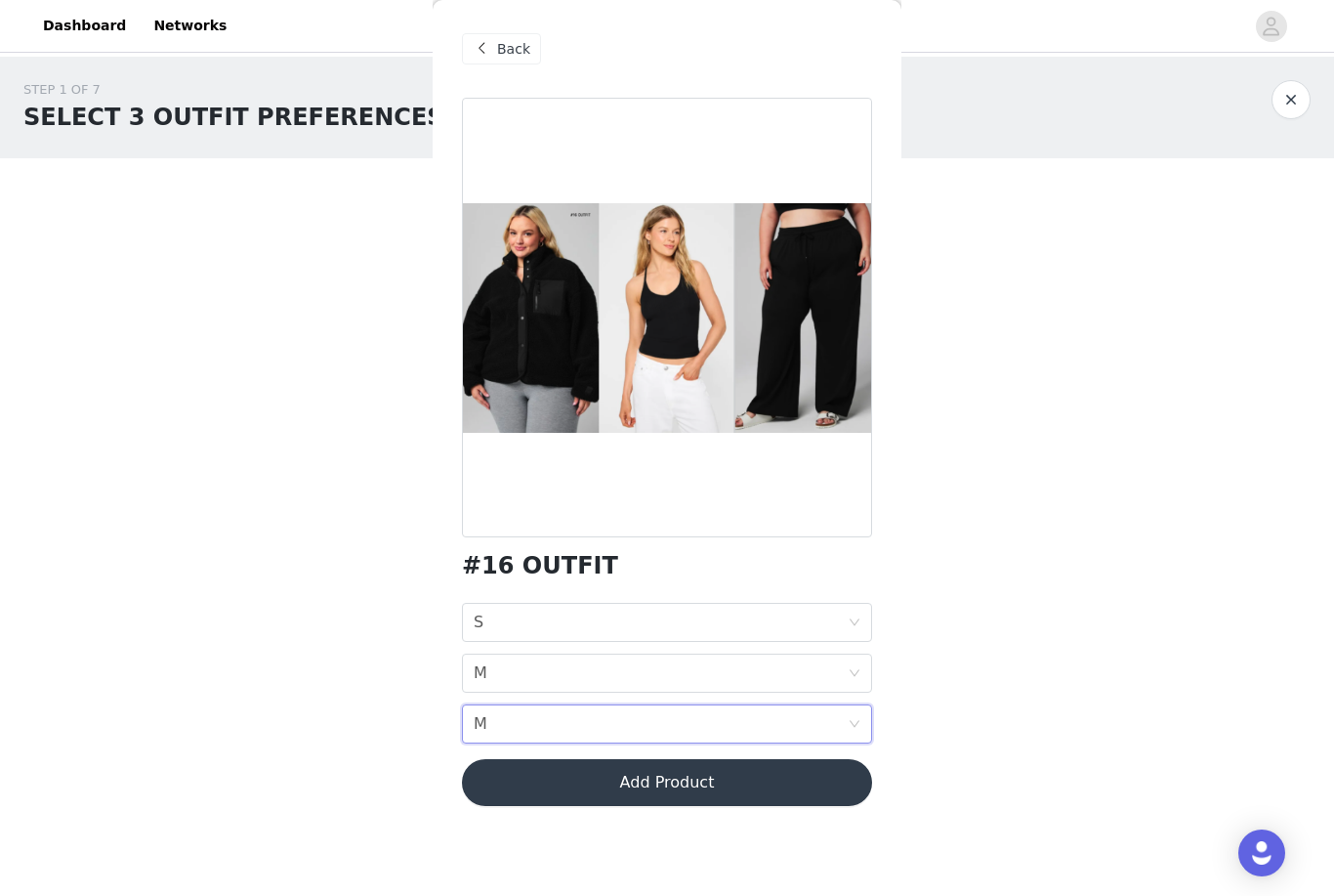
click at [527, 774] on button "Add Product" at bounding box center [667, 782] width 410 height 47
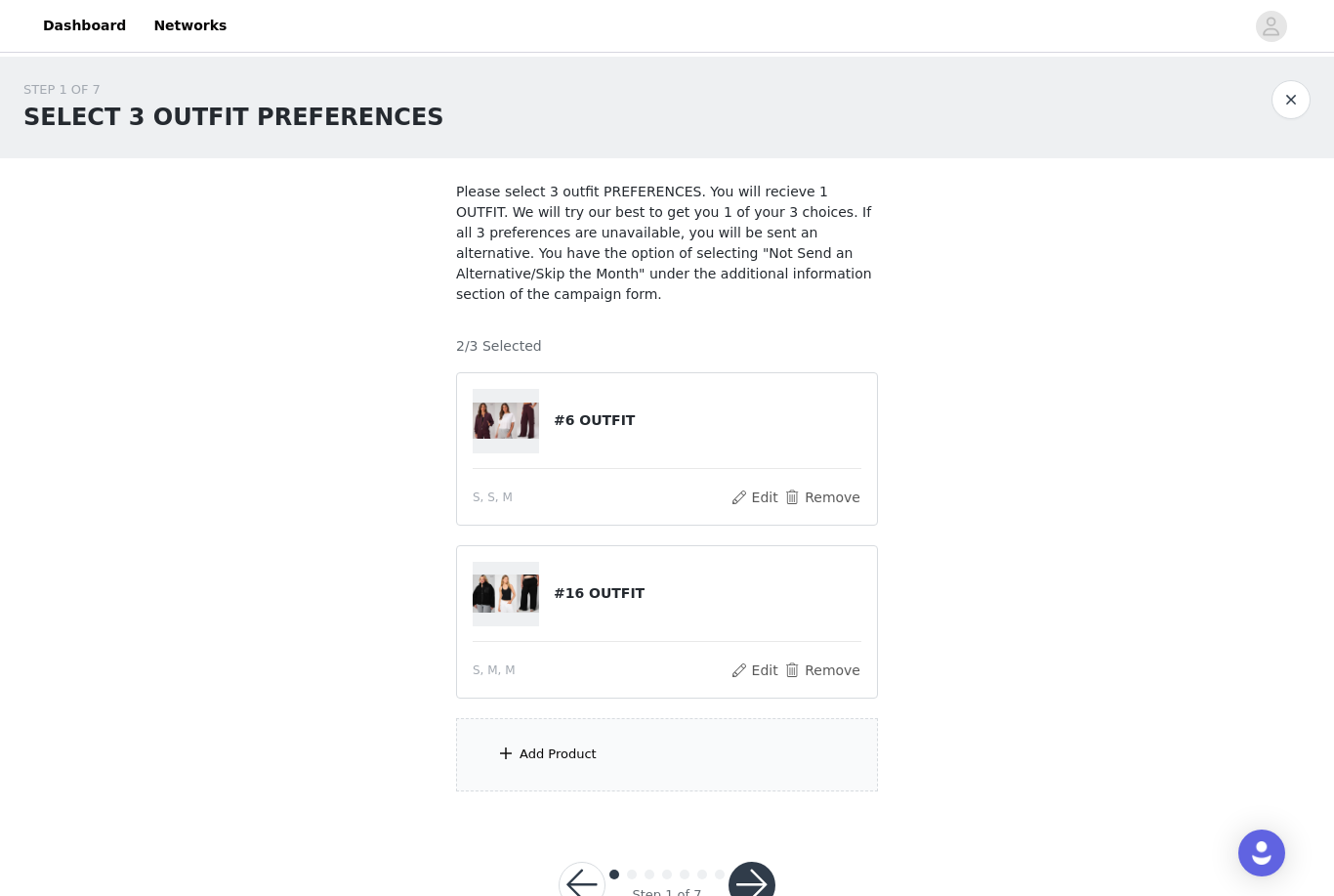
click at [515, 744] on span at bounding box center [506, 752] width 20 height 23
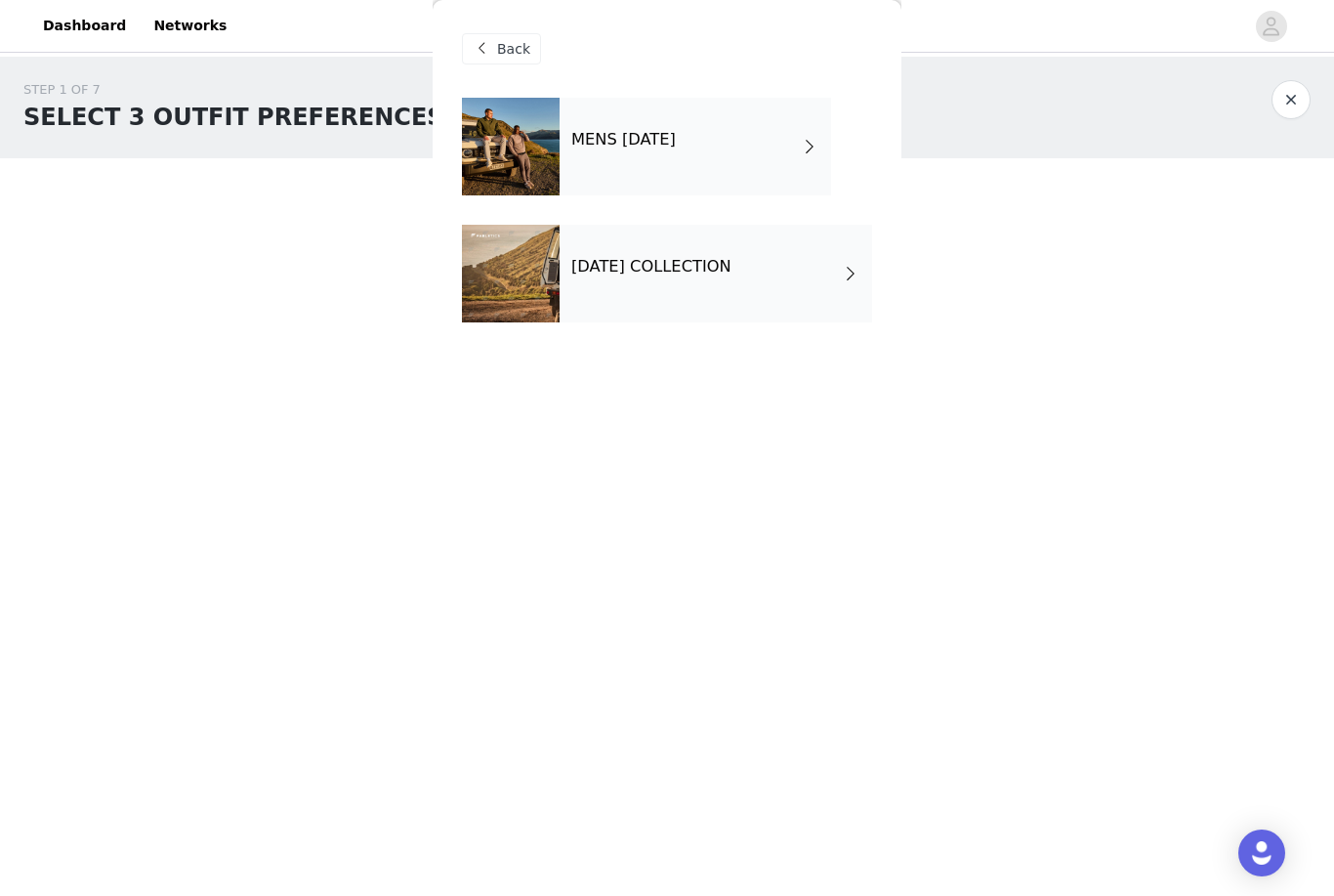
click at [519, 270] on div at bounding box center [511, 273] width 98 height 98
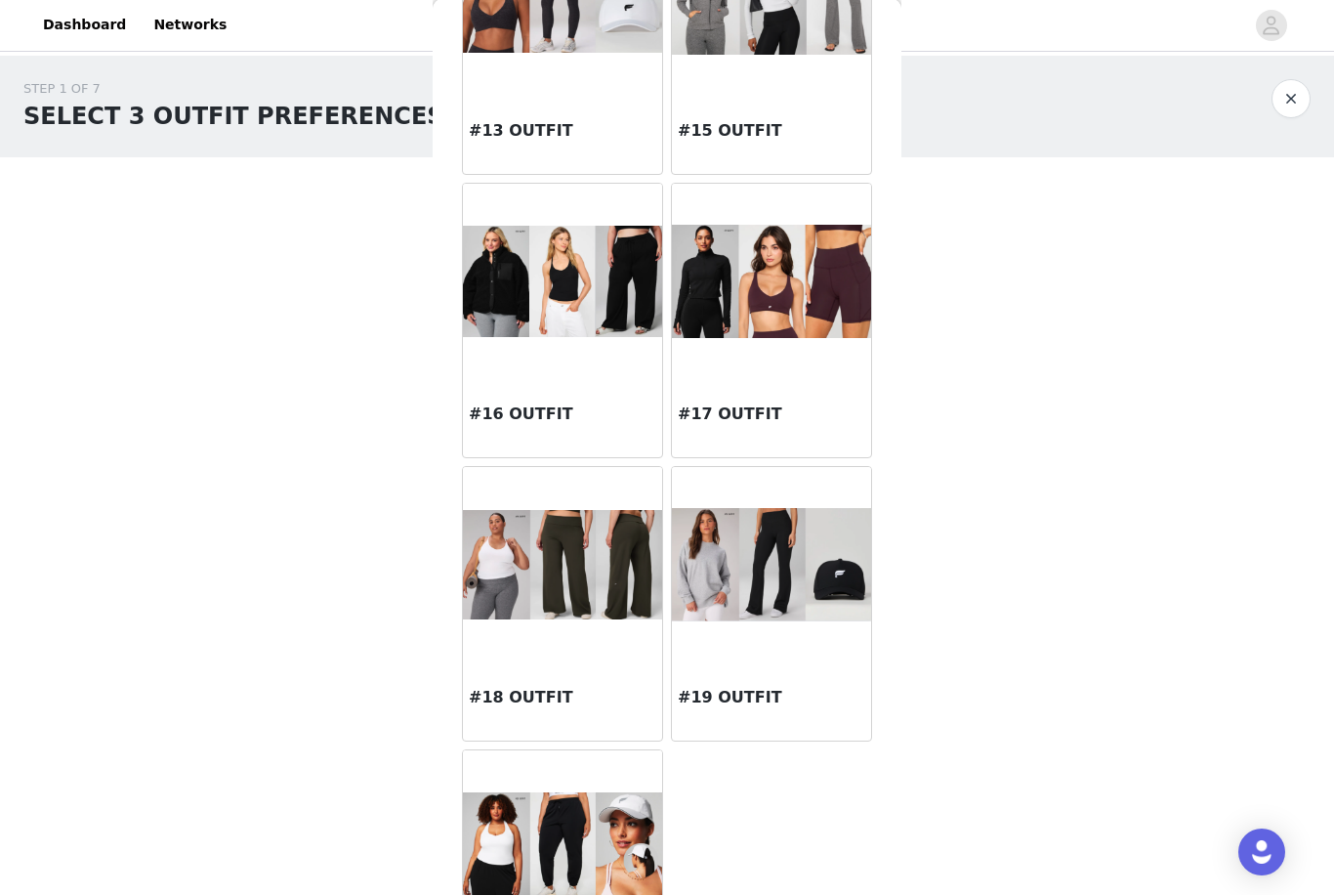
scroll to position [1614, 0]
click at [524, 674] on div "#18 OUTFIT" at bounding box center [563, 701] width 200 height 78
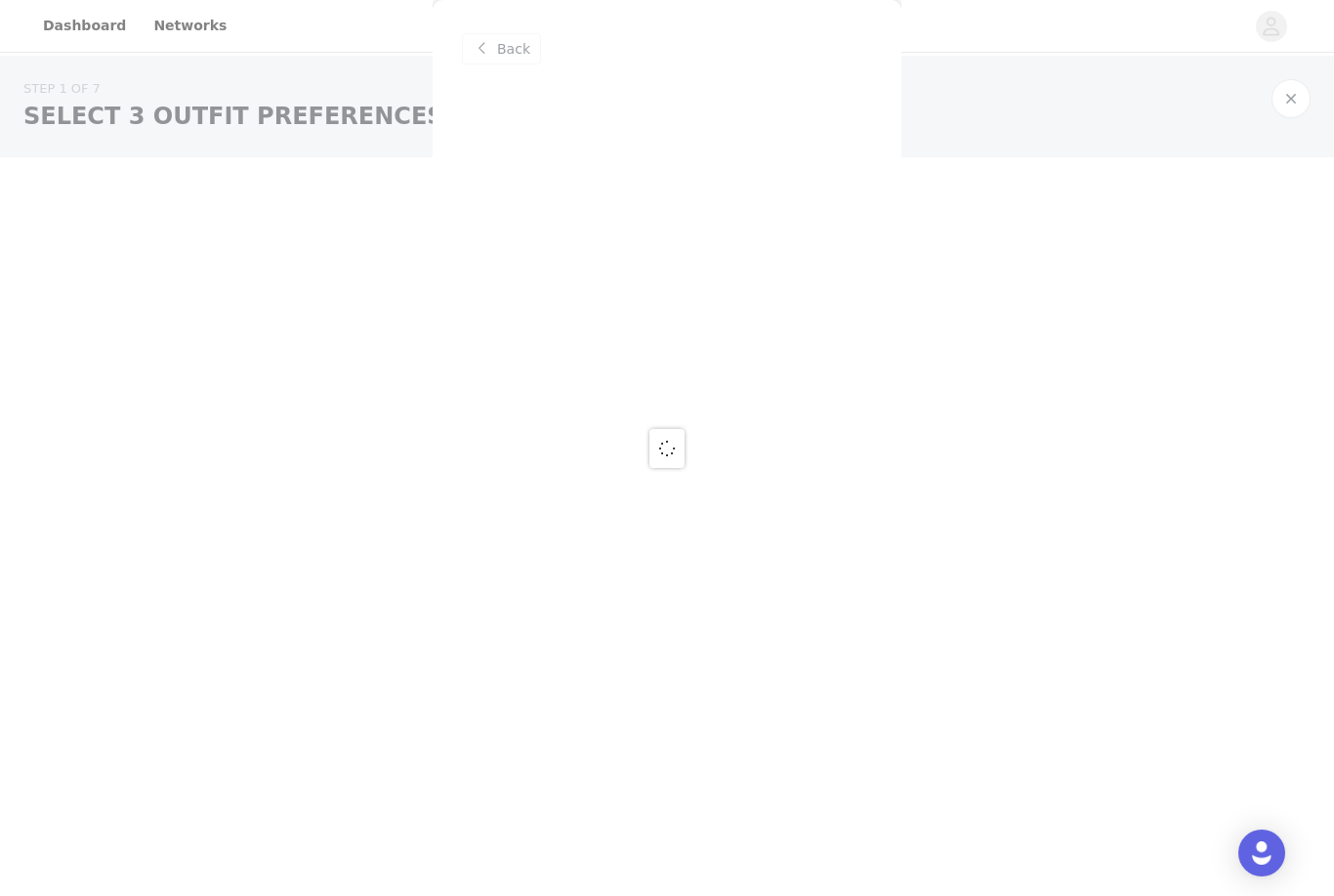
scroll to position [0, 0]
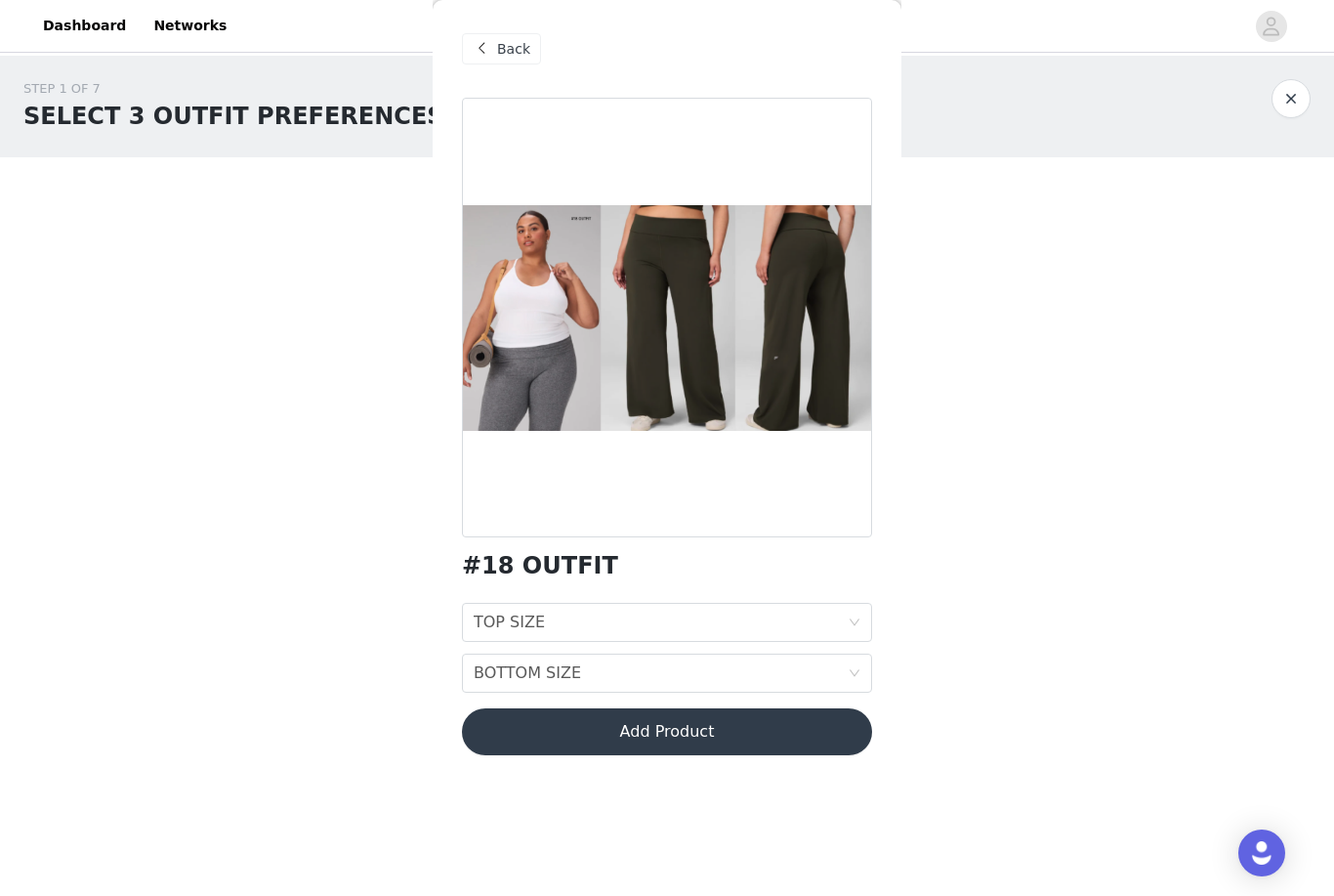
click at [497, 621] on div "TOP SIZE" at bounding box center [509, 622] width 71 height 37
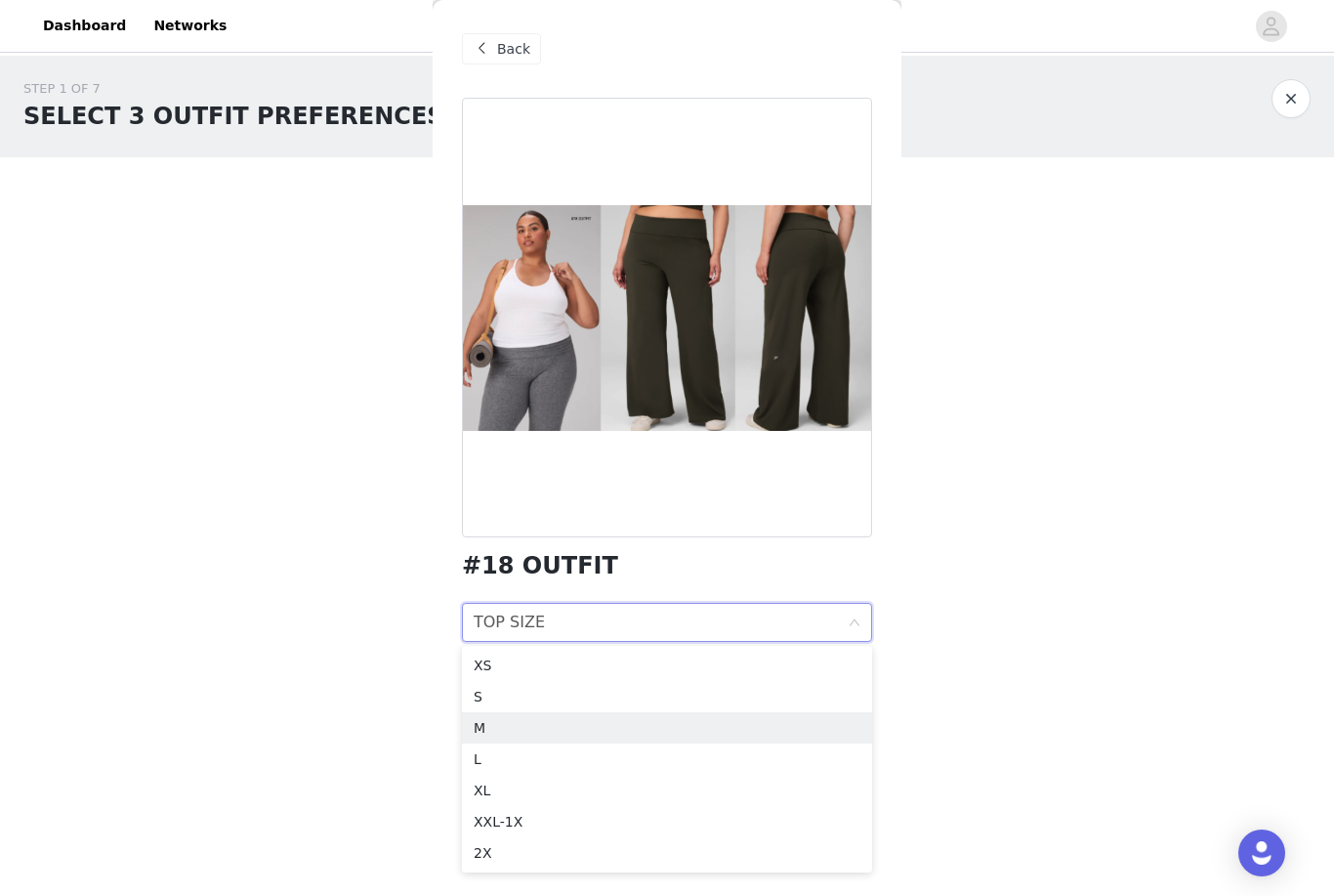
click at [484, 722] on div "M" at bounding box center [667, 727] width 387 height 22
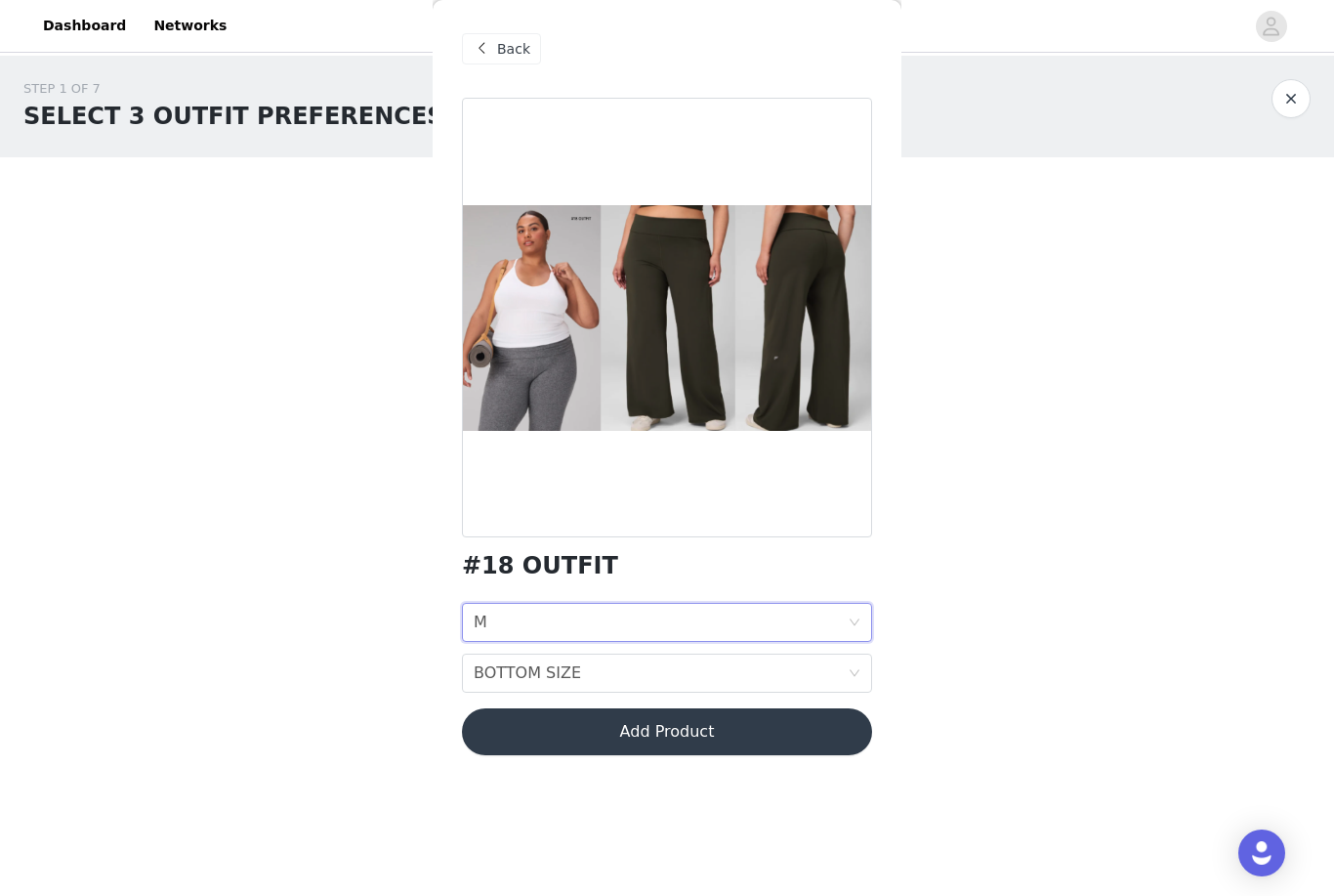
click at [497, 670] on div "BOTTOM SIZE" at bounding box center [528, 672] width 108 height 37
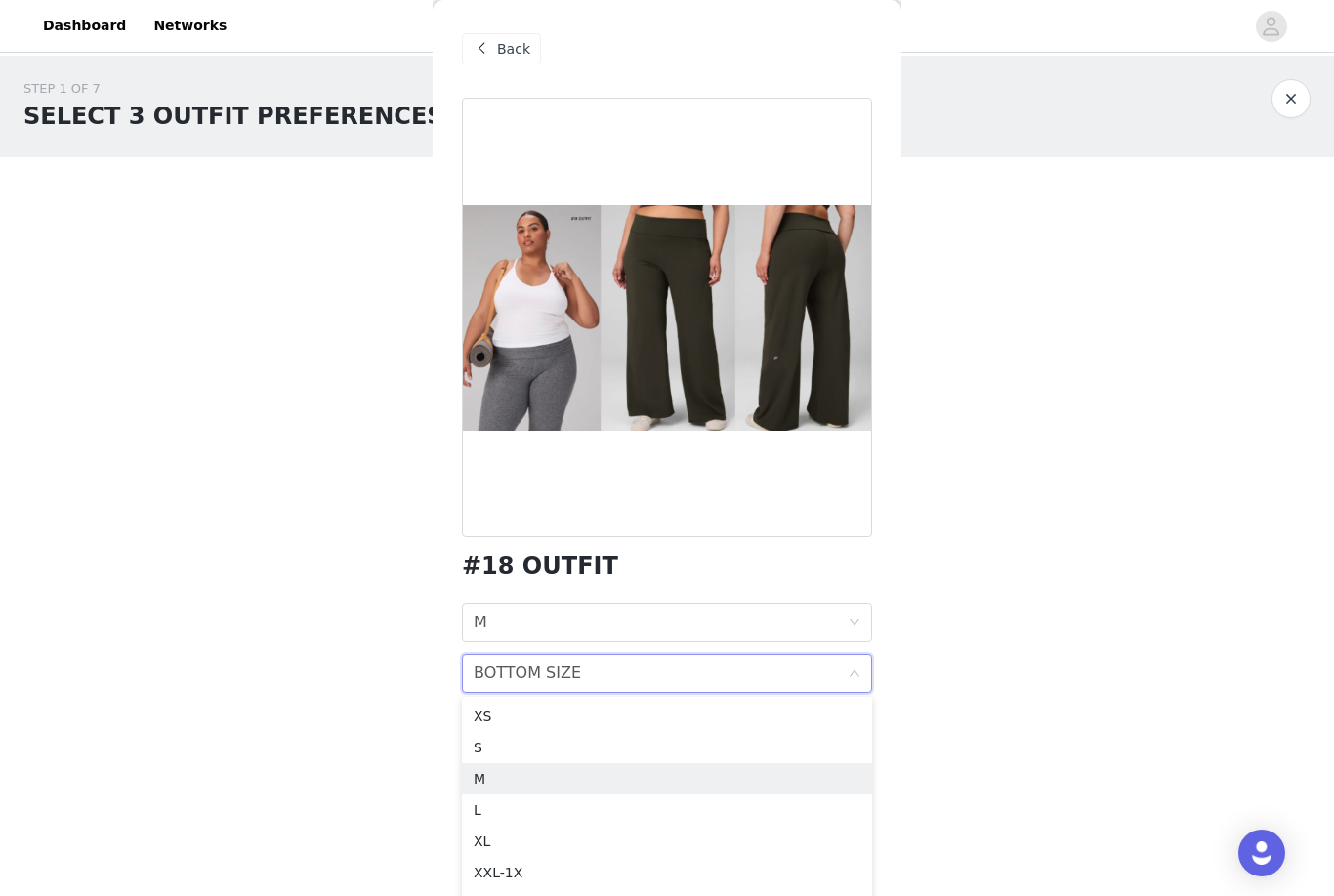
click at [484, 780] on div "M" at bounding box center [667, 778] width 387 height 22
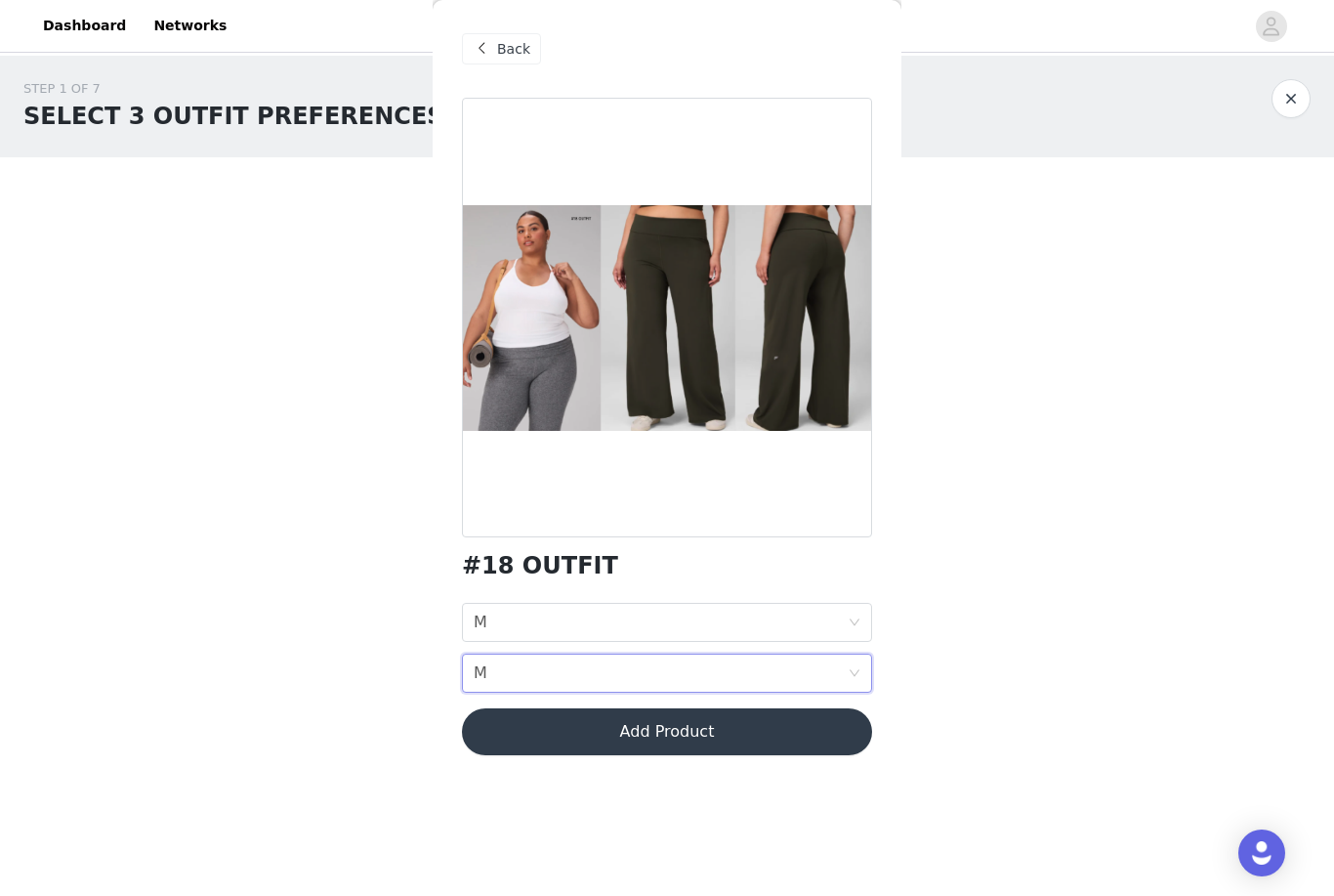
click at [522, 726] on button "Add Product" at bounding box center [667, 731] width 410 height 47
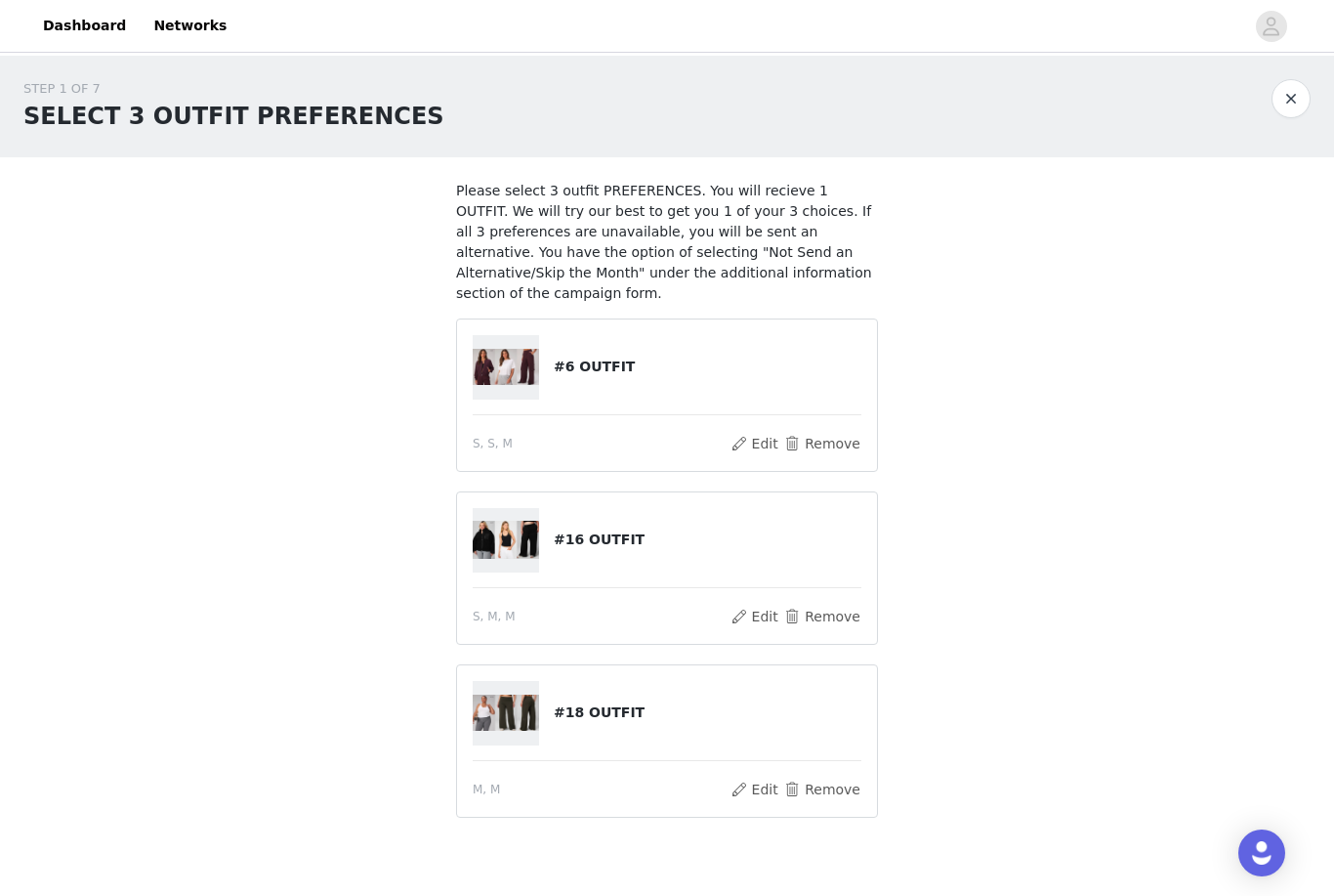
scroll to position [43, 0]
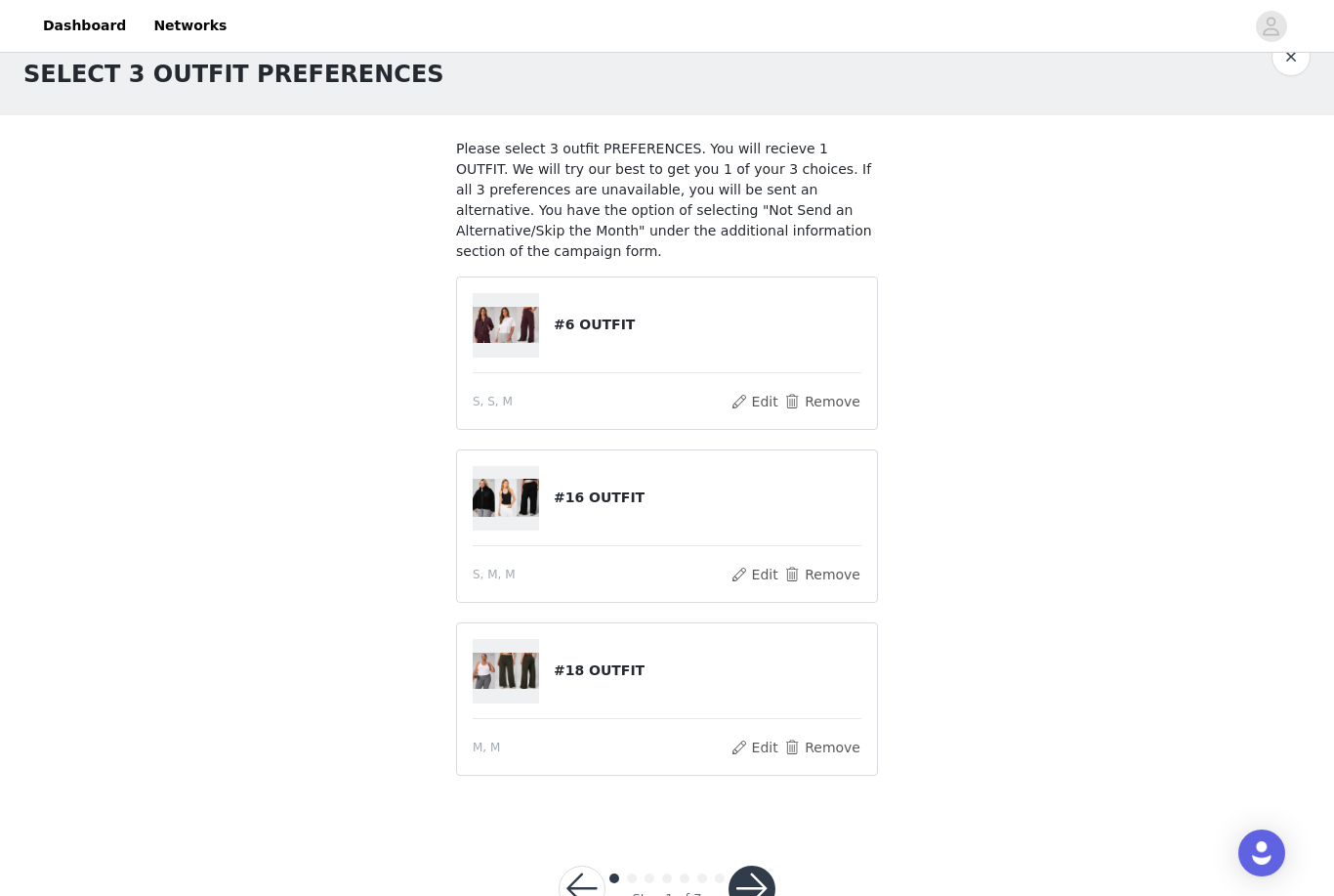
click at [745, 889] on button "button" at bounding box center [751, 888] width 47 height 47
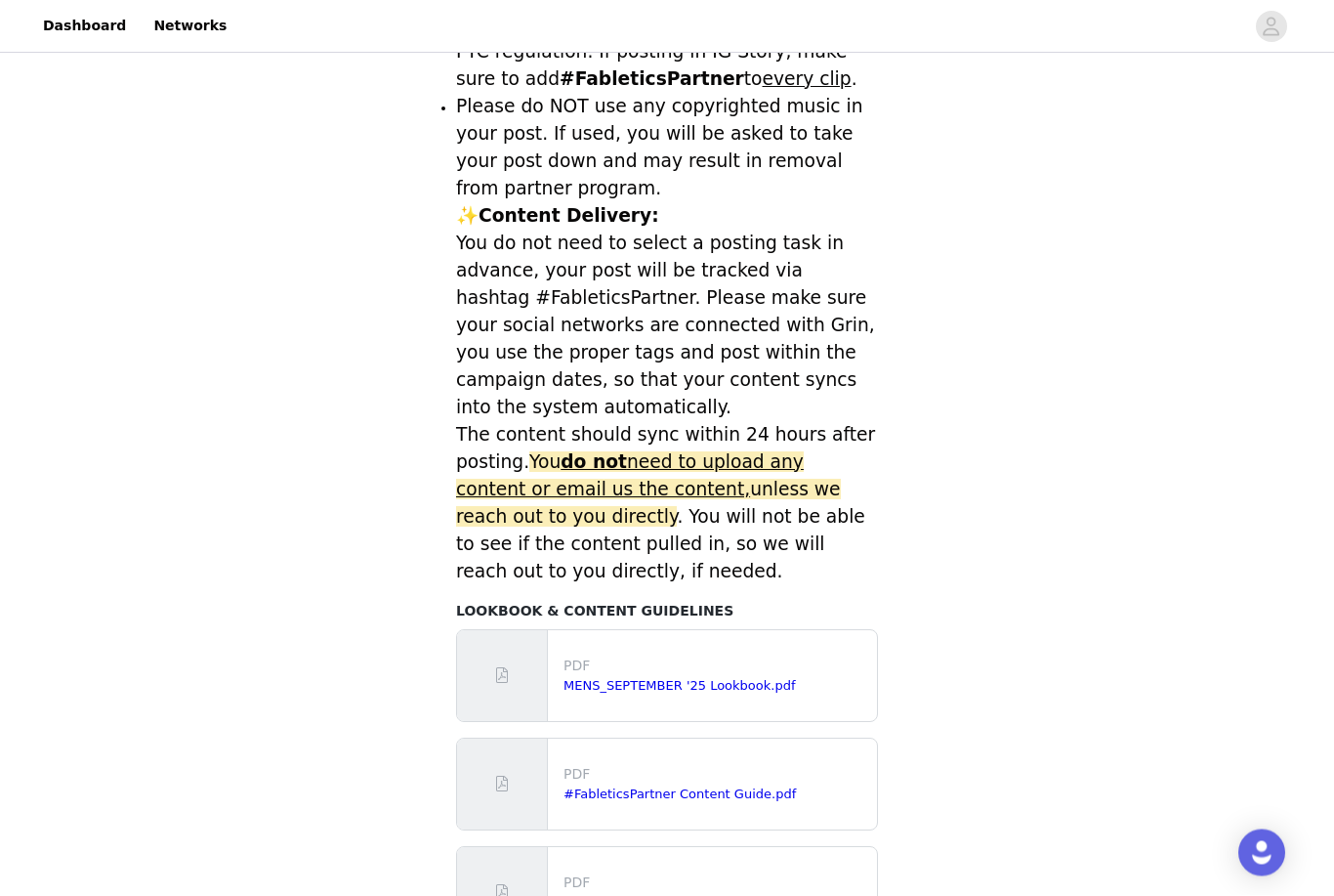
scroll to position [674, 0]
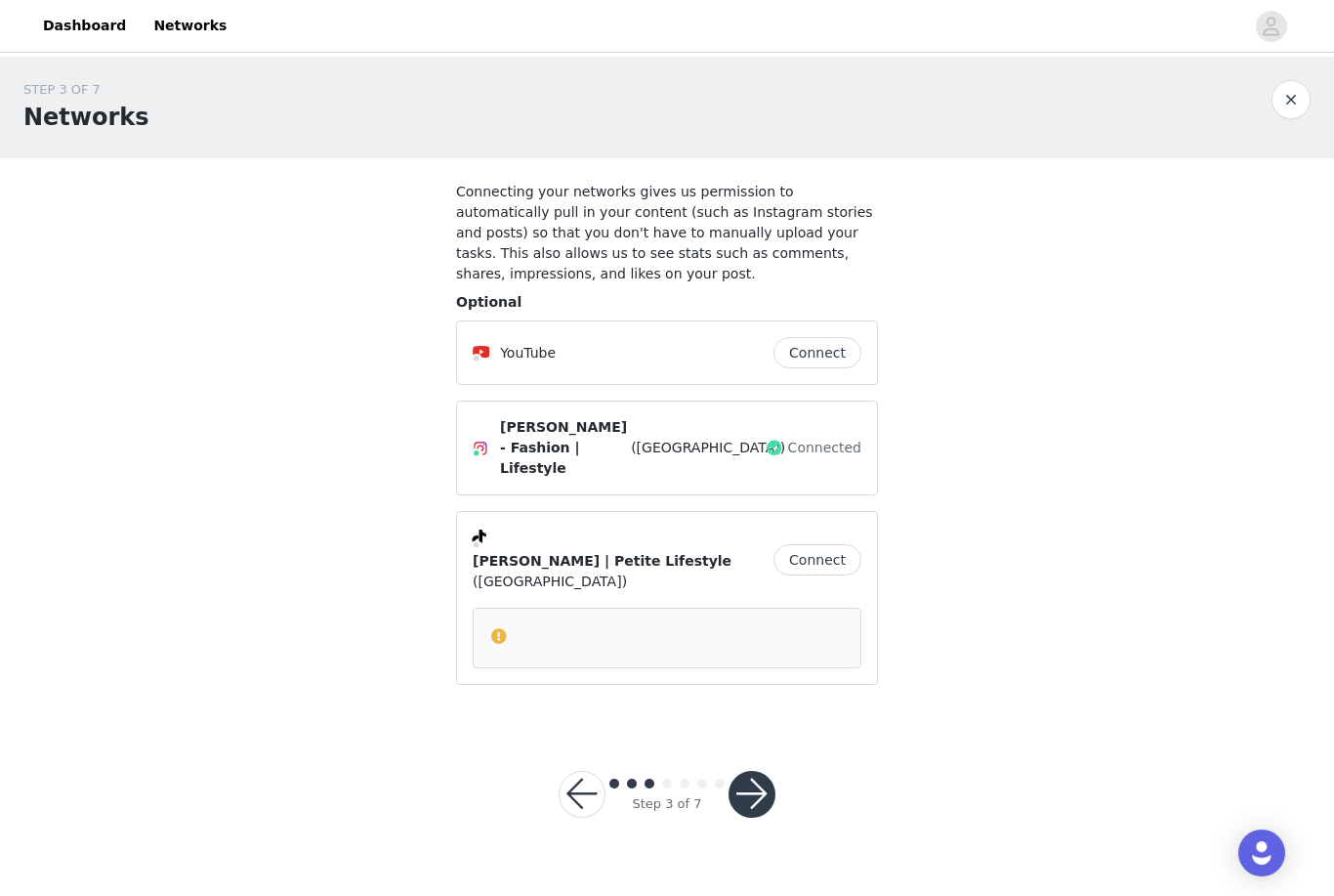
click at [757, 770] on button "button" at bounding box center [751, 793] width 47 height 47
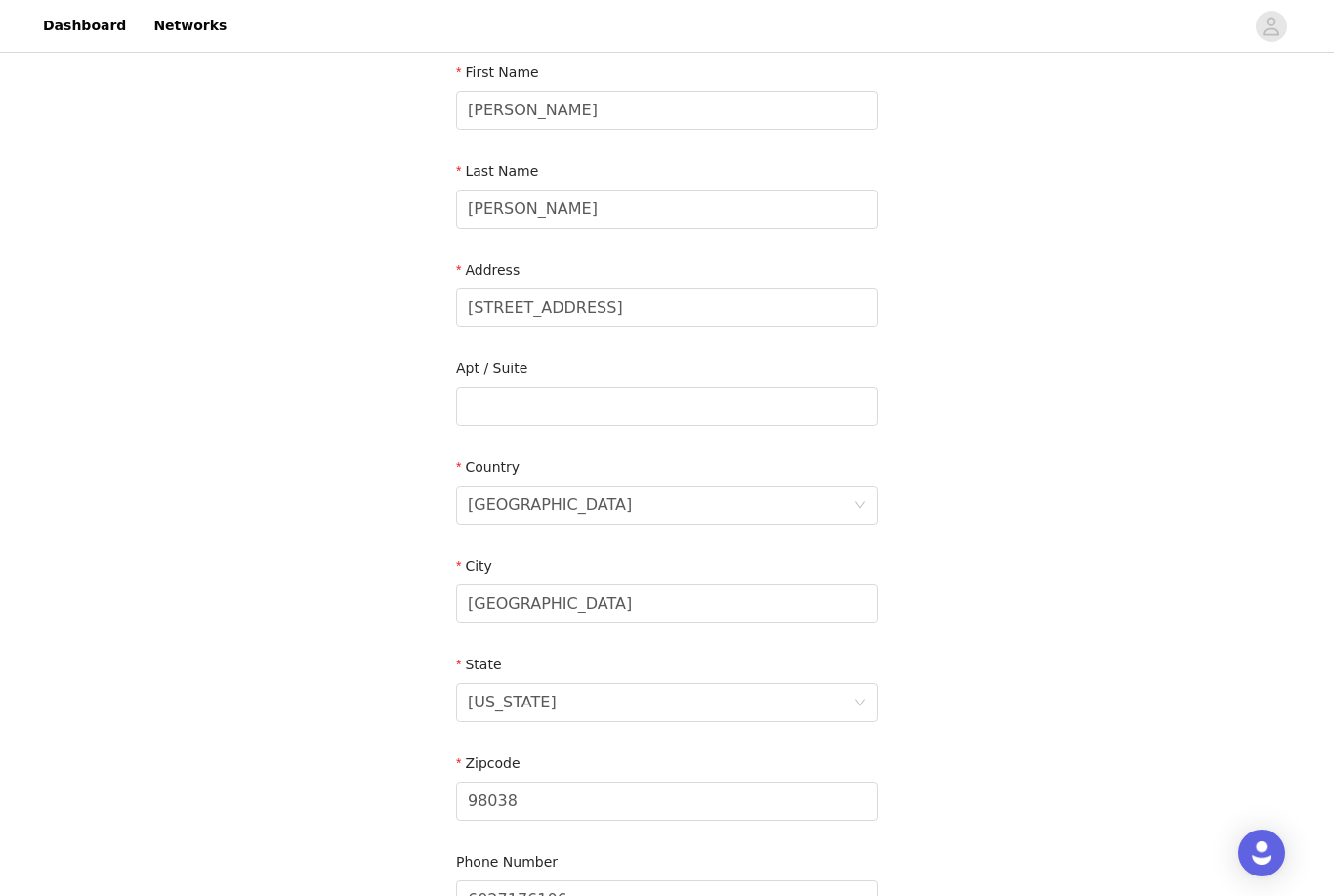
scroll to position [373, 0]
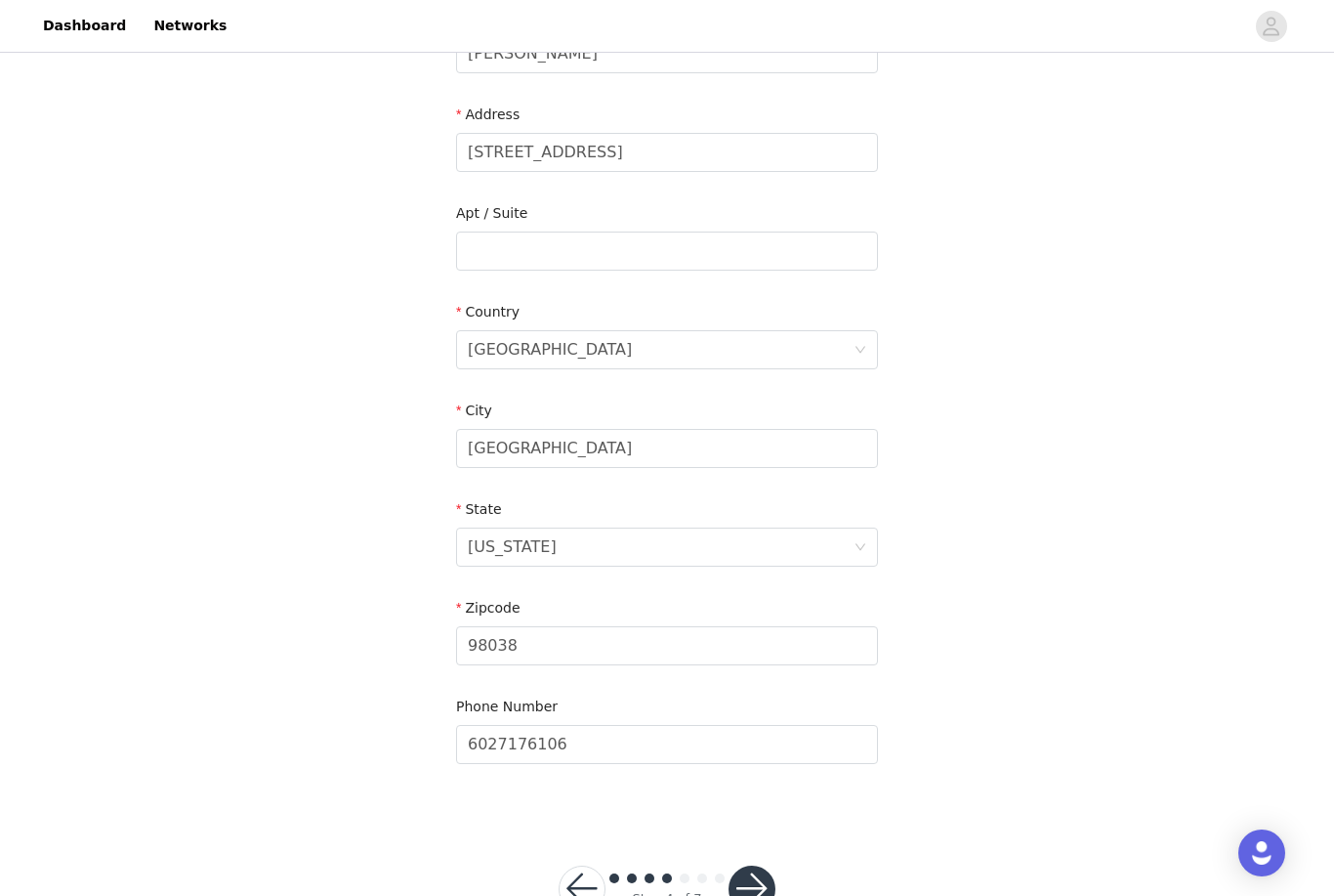
click at [760, 891] on button "button" at bounding box center [751, 888] width 47 height 47
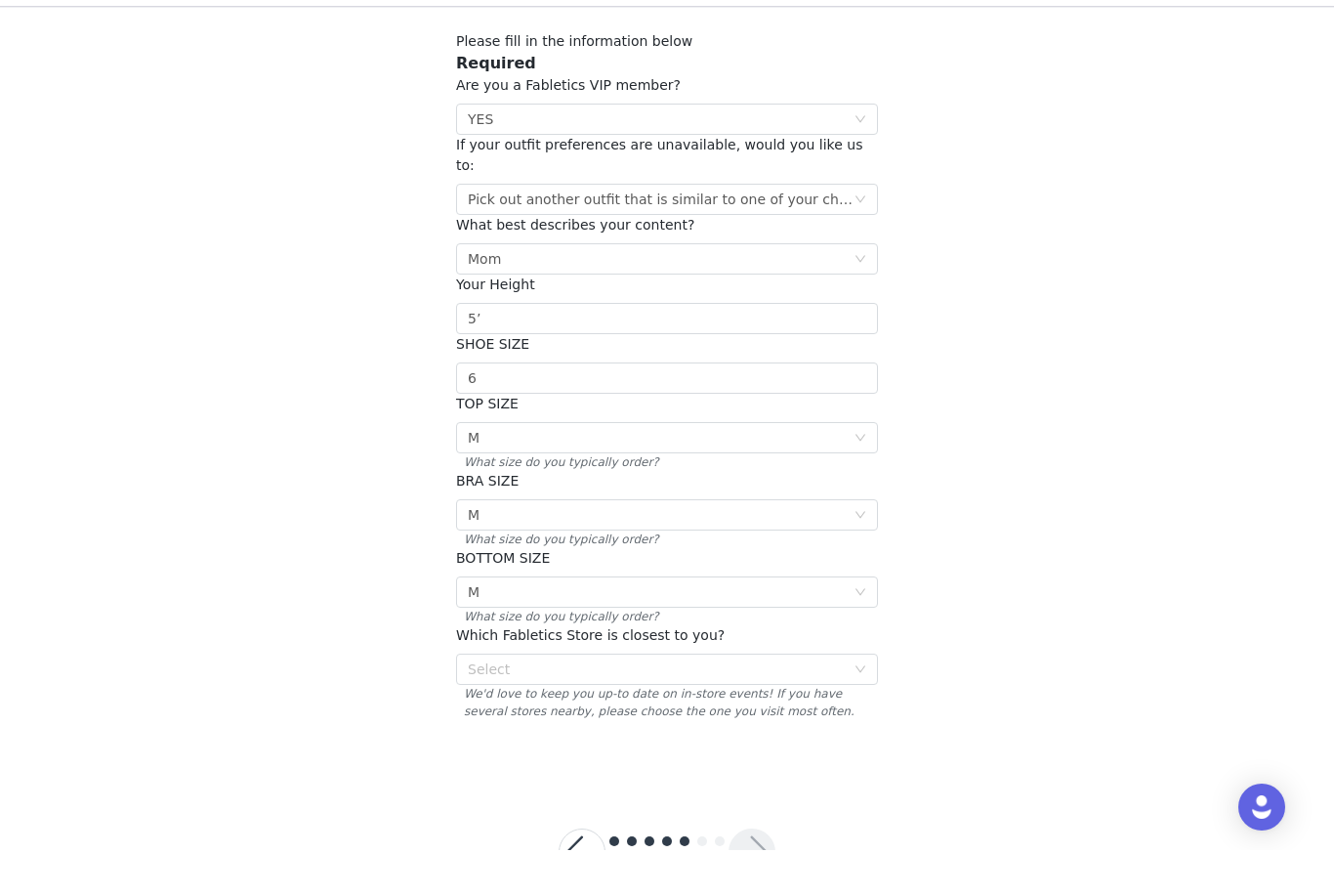
scroll to position [92, 0]
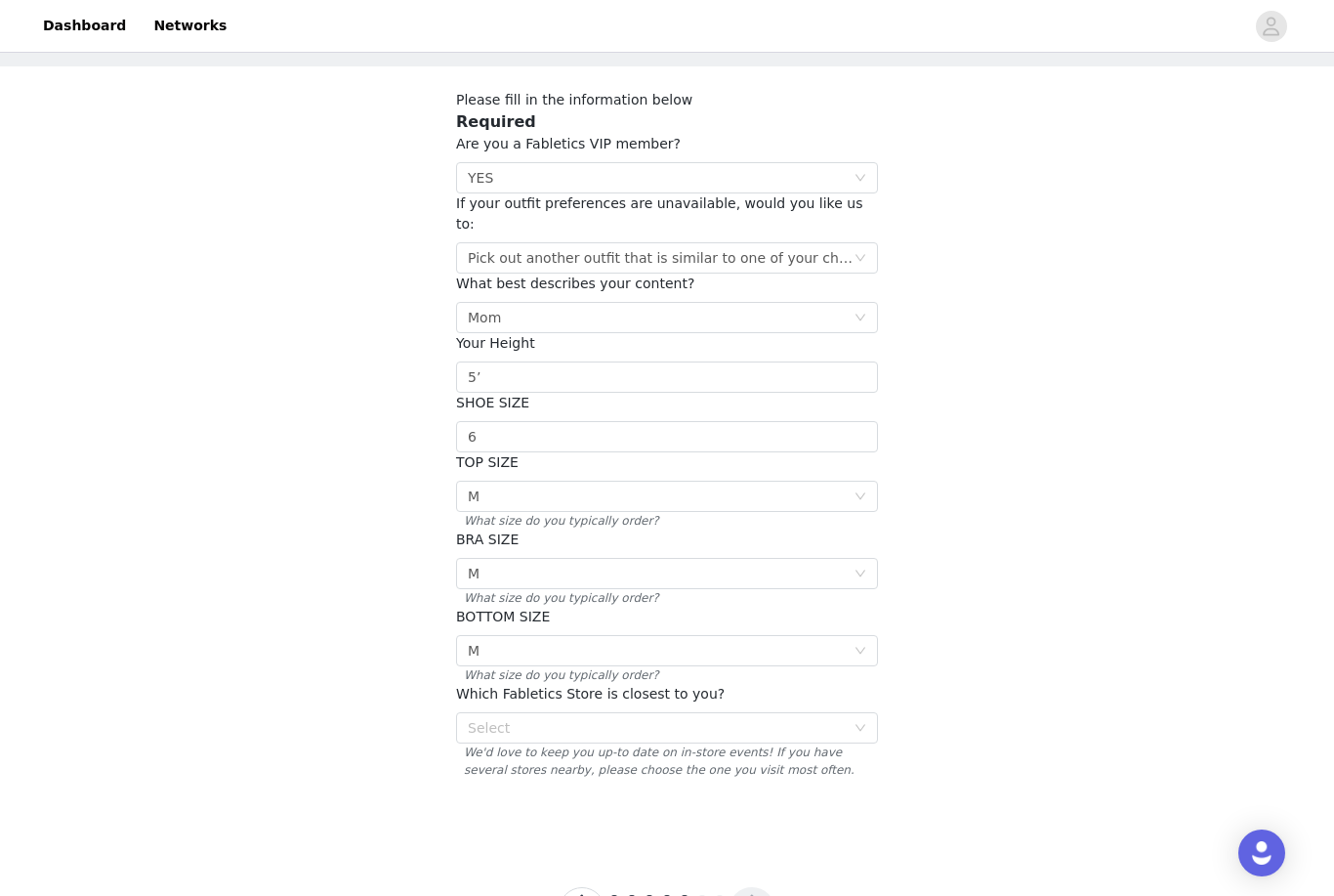
click at [804, 717] on div "Select" at bounding box center [657, 727] width 377 height 20
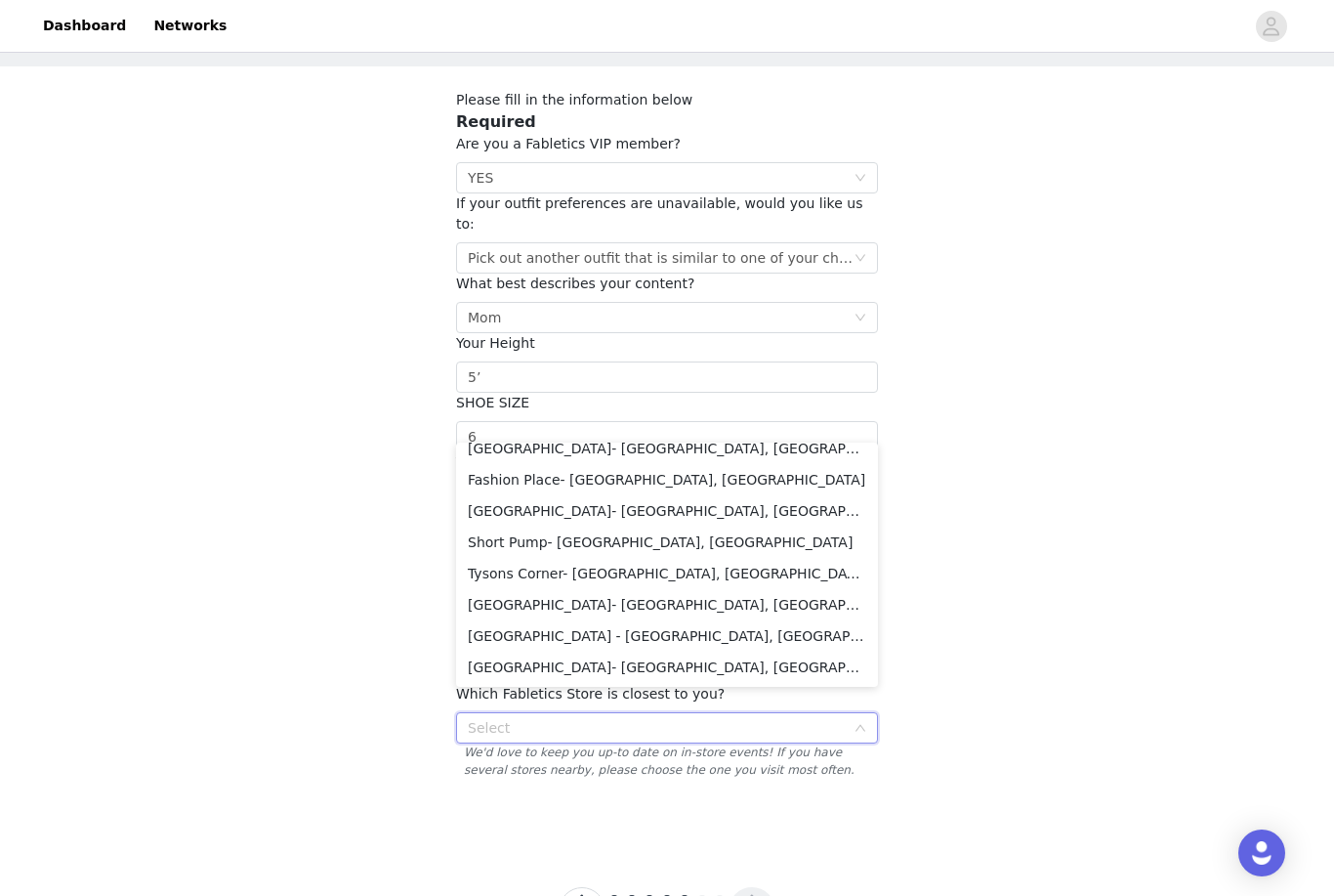
scroll to position [3170, 0]
click at [664, 639] on li "[GEOGRAPHIC_DATA] - [GEOGRAPHIC_DATA], [GEOGRAPHIC_DATA]" at bounding box center [667, 636] width 422 height 31
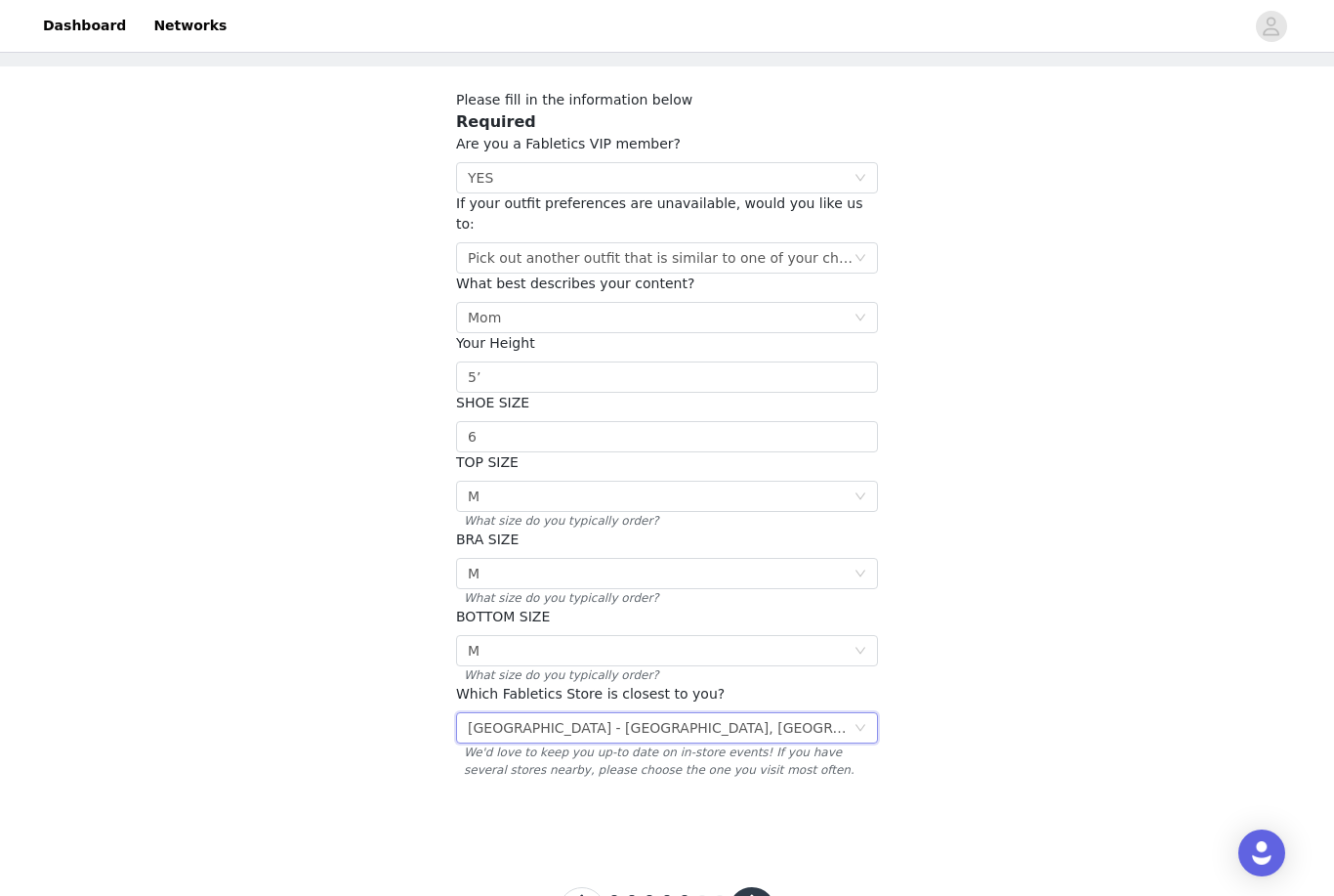
click at [763, 887] on button "button" at bounding box center [751, 910] width 47 height 47
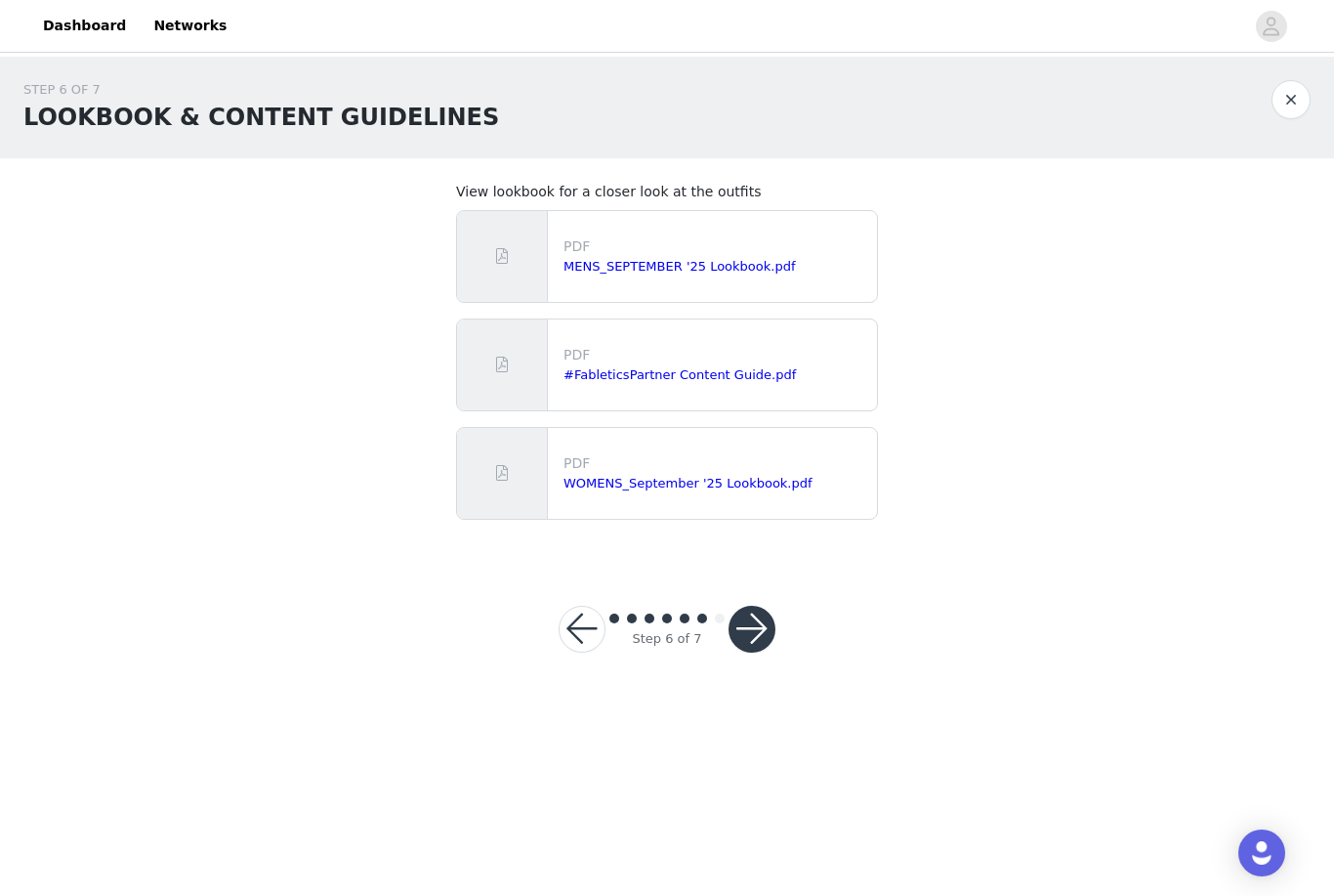
click at [769, 618] on button "button" at bounding box center [751, 629] width 47 height 47
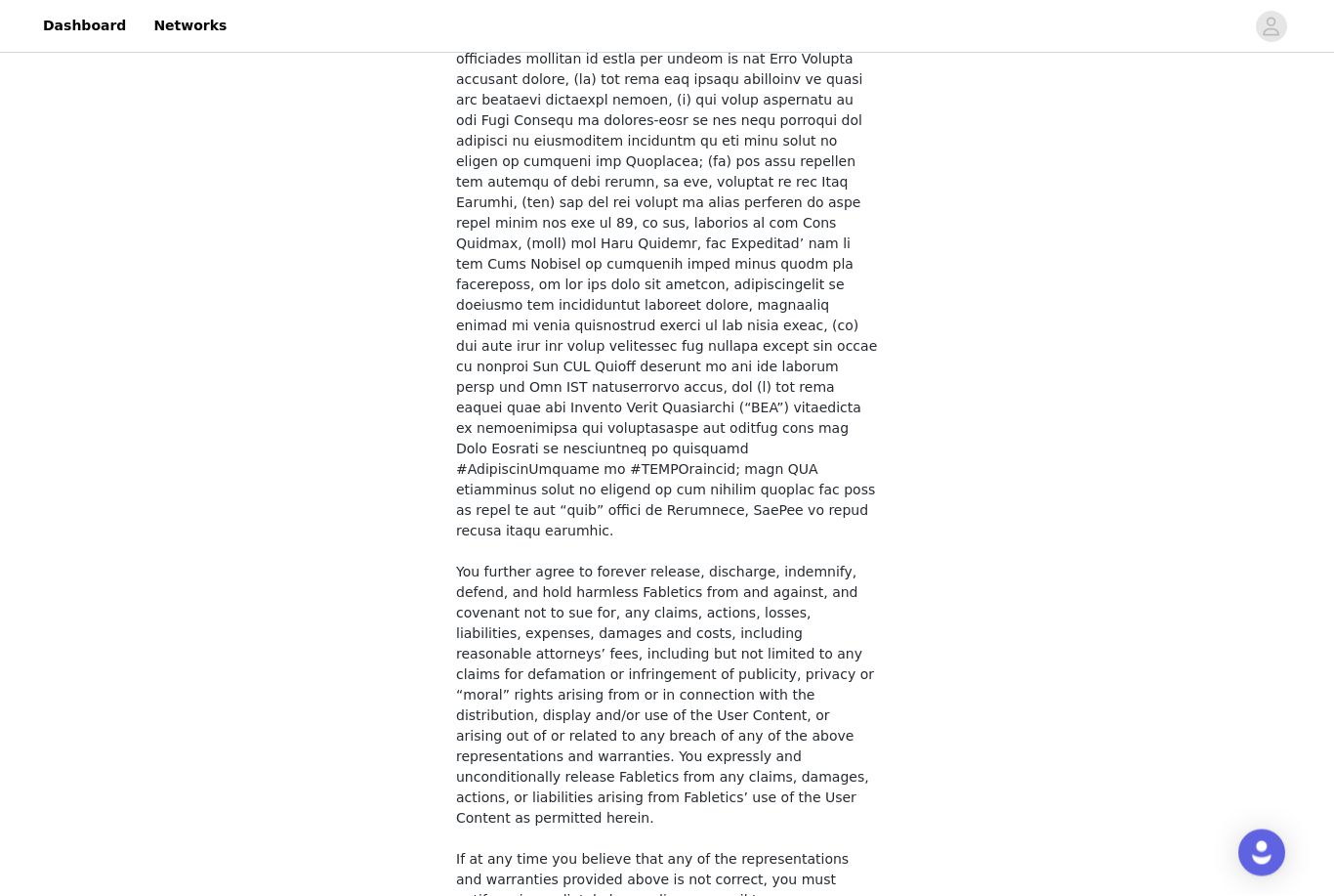
scroll to position [1257, 0]
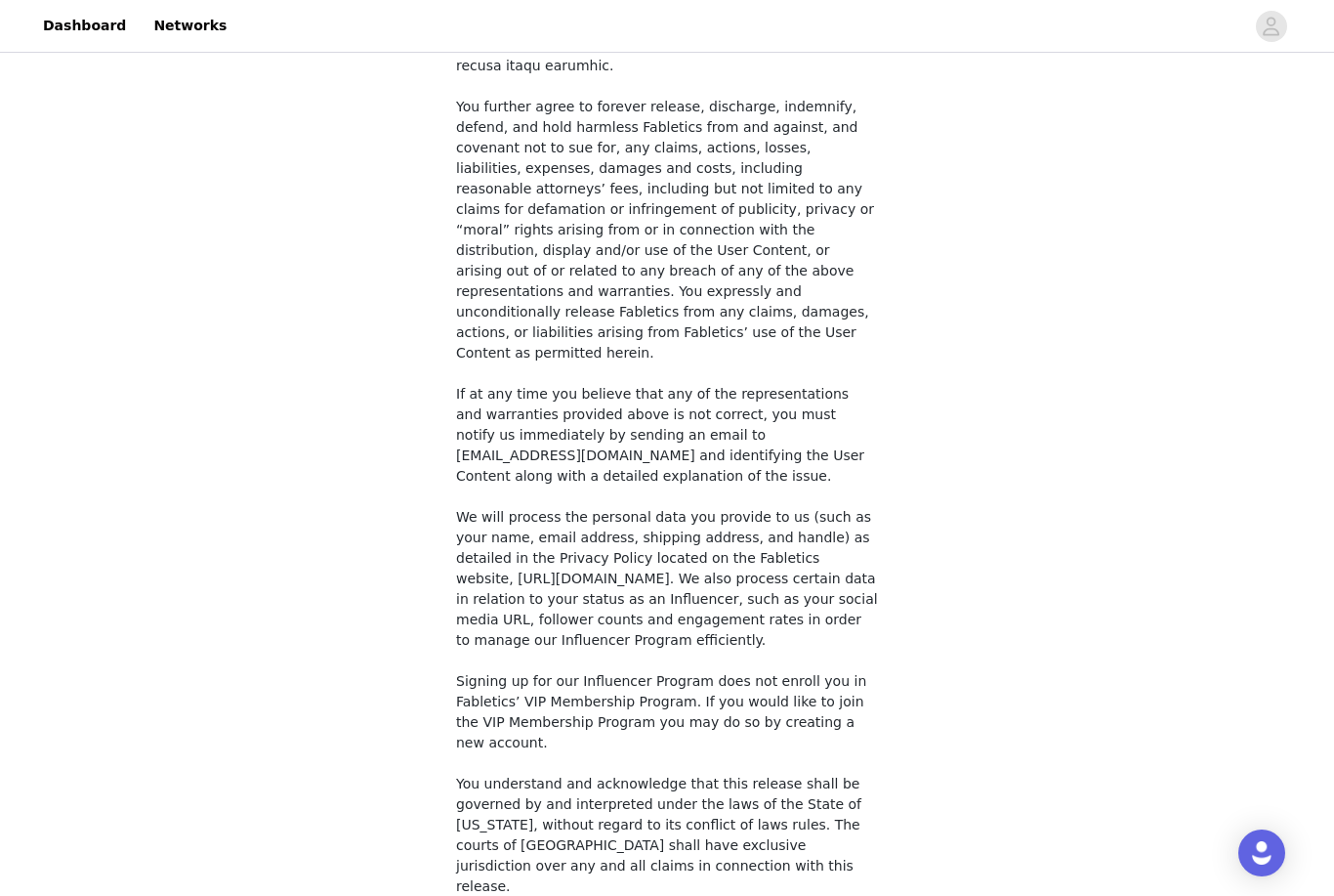
checkbox input "true"
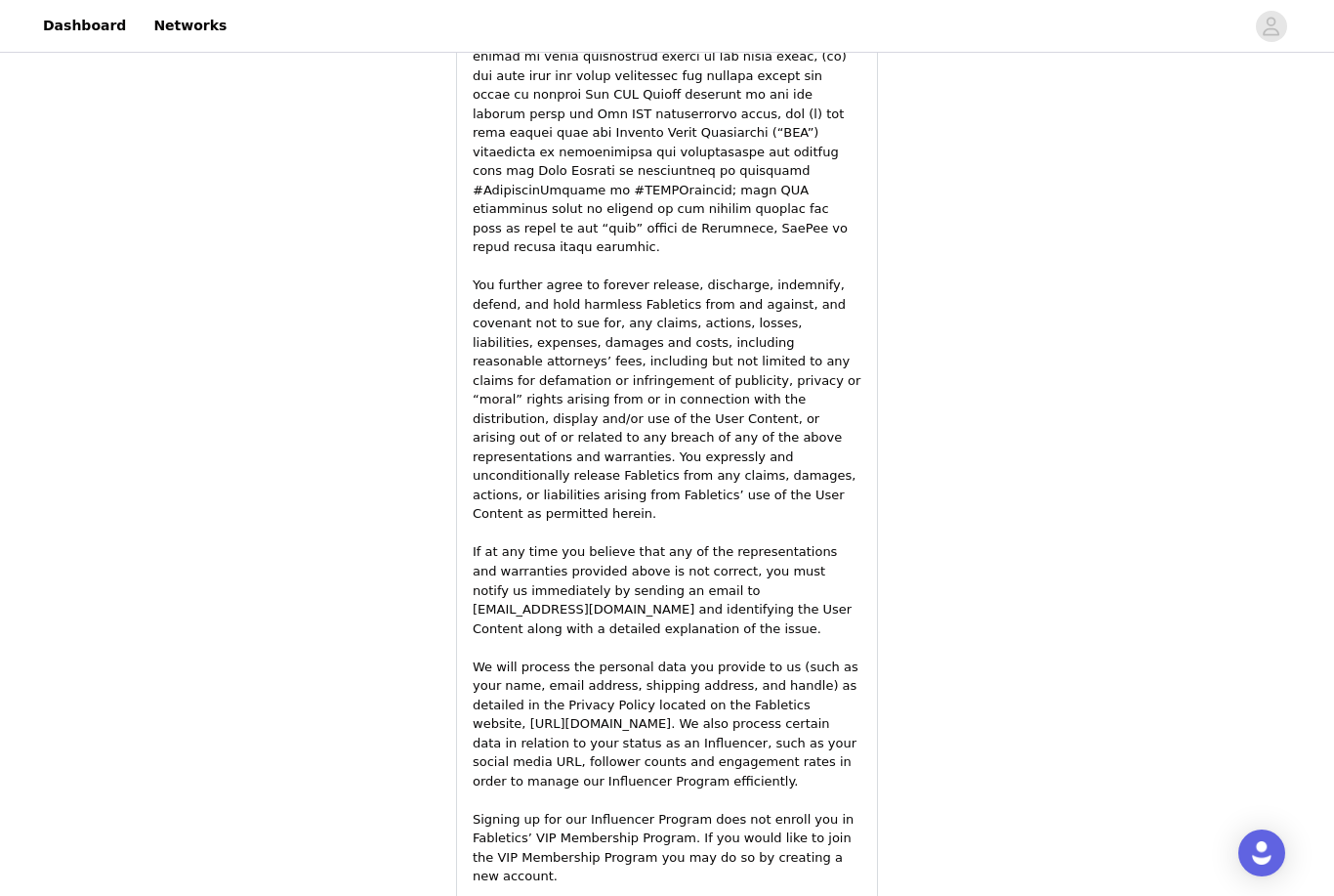
scroll to position [2617, 0]
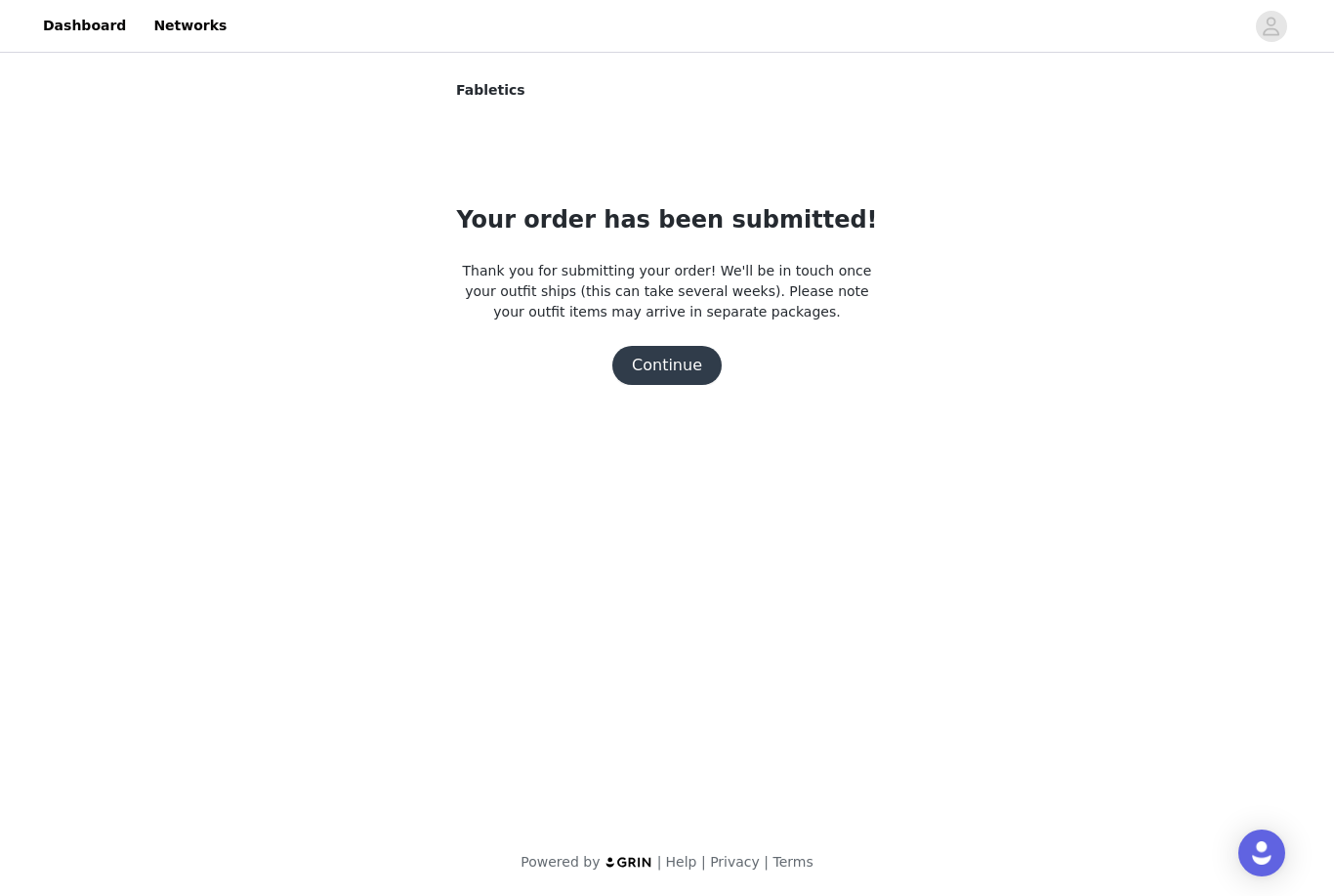
click at [687, 356] on button "Continue" at bounding box center [667, 364] width 110 height 39
